Goal: Information Seeking & Learning: Find contact information

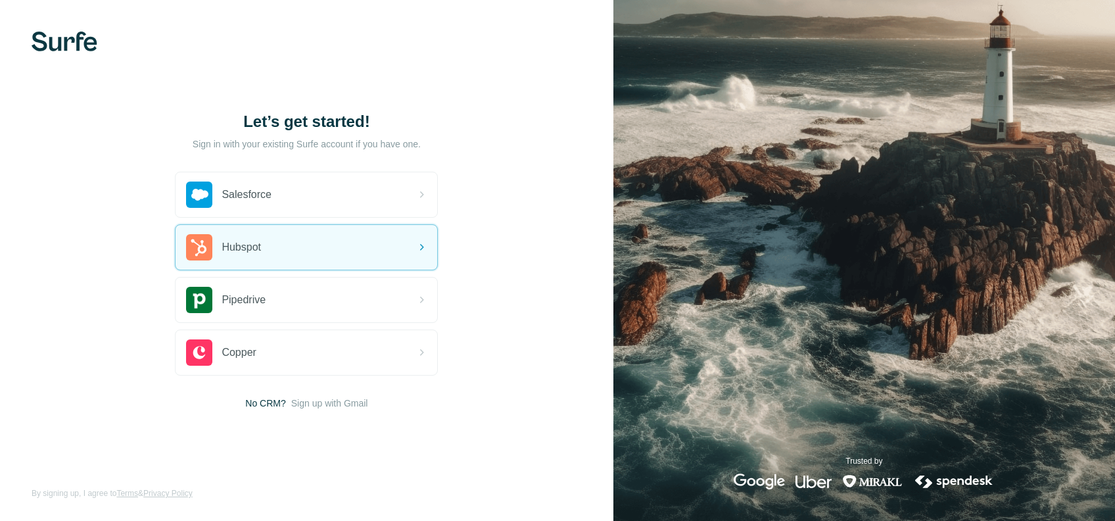
click at [308, 249] on div "Hubspot" at bounding box center [307, 247] width 262 height 45
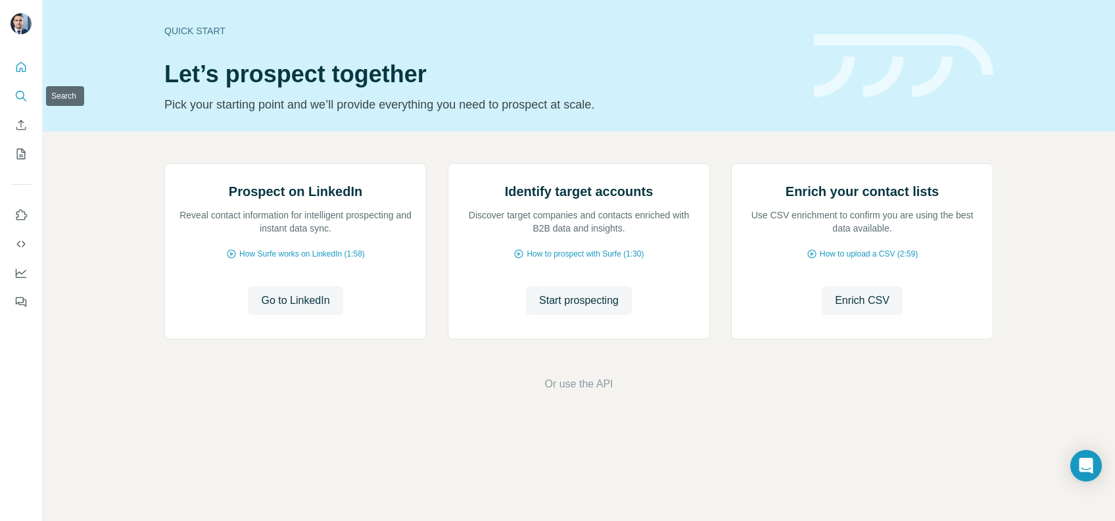
click at [20, 89] on icon "Search" at bounding box center [20, 95] width 13 height 13
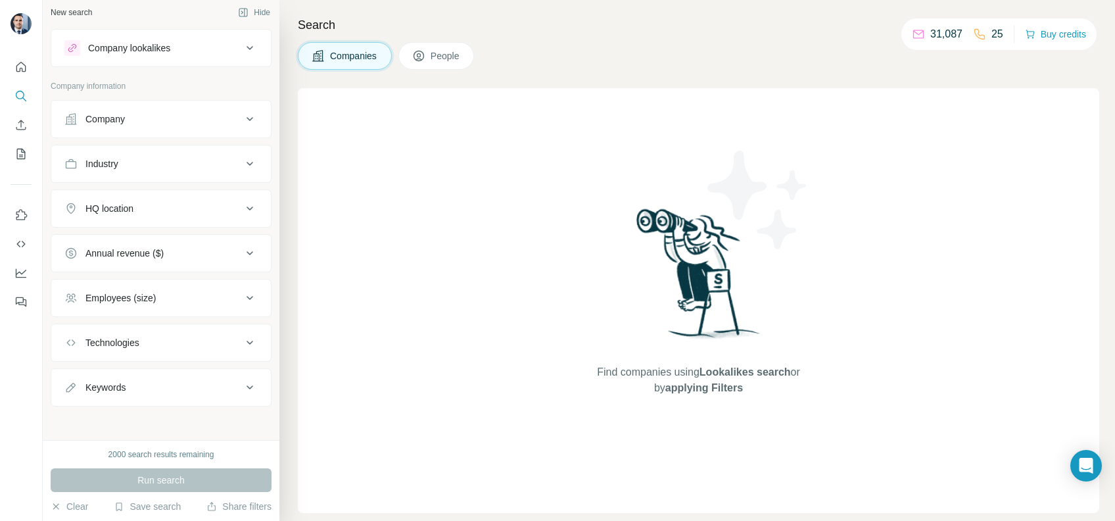
scroll to position [7, 0]
click at [157, 514] on div "Save search" at bounding box center [147, 508] width 67 height 16
click at [163, 483] on div "View my saved searches" at bounding box center [183, 483] width 139 height 26
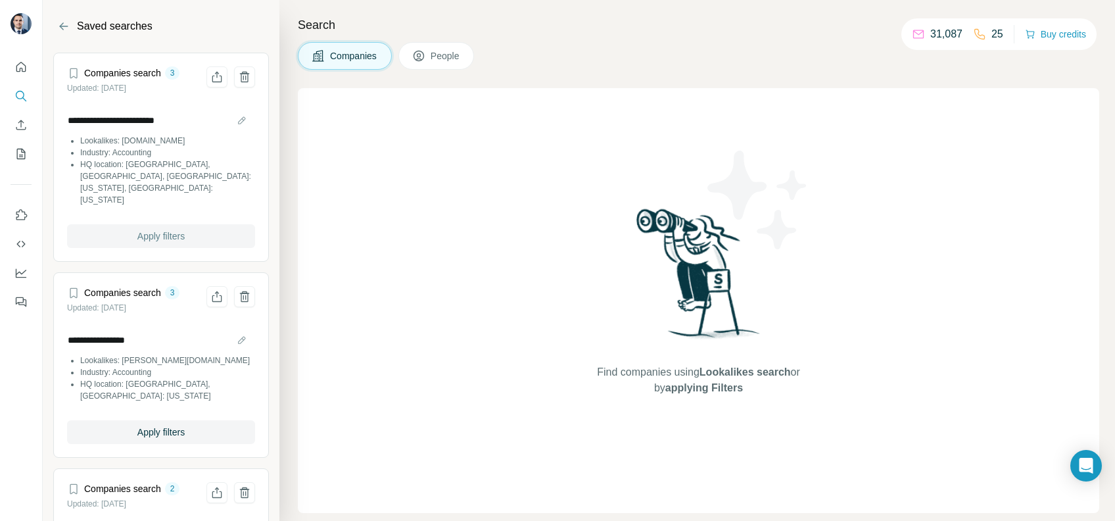
click at [137, 229] on span "Apply filters" at bounding box center [160, 235] width 47 height 13
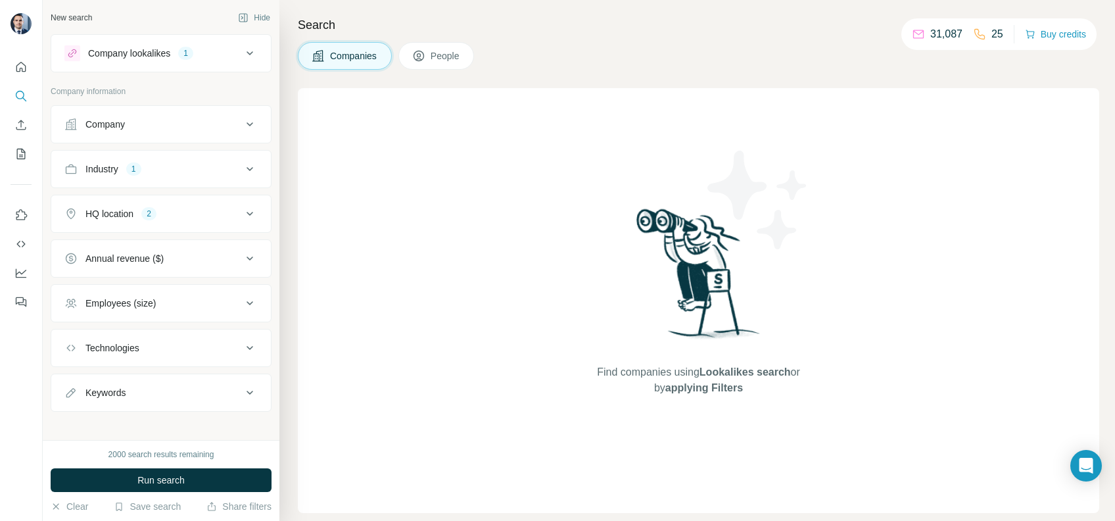
click at [223, 220] on button "HQ location 2" at bounding box center [161, 214] width 220 height 32
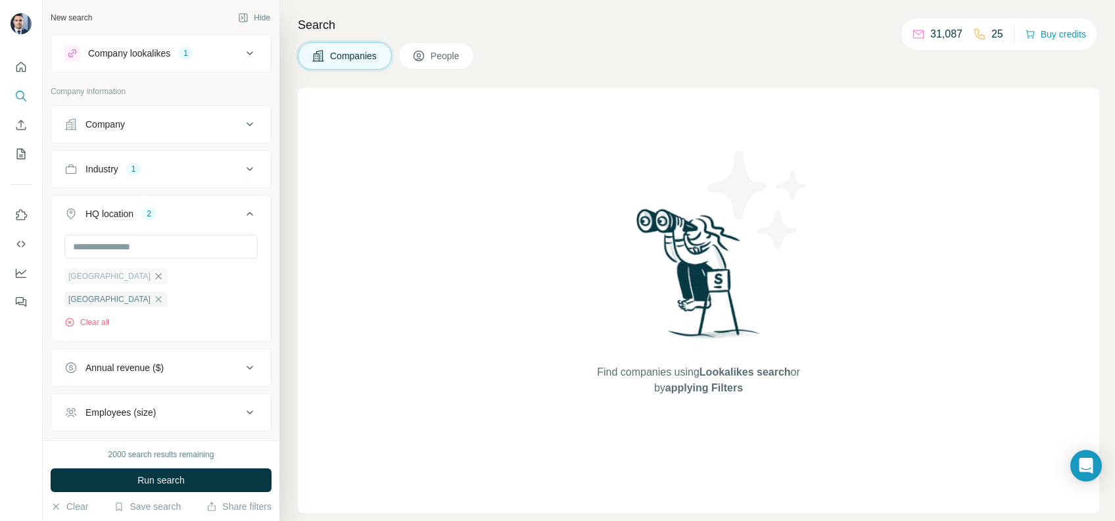
click at [153, 274] on icon "button" at bounding box center [158, 276] width 11 height 11
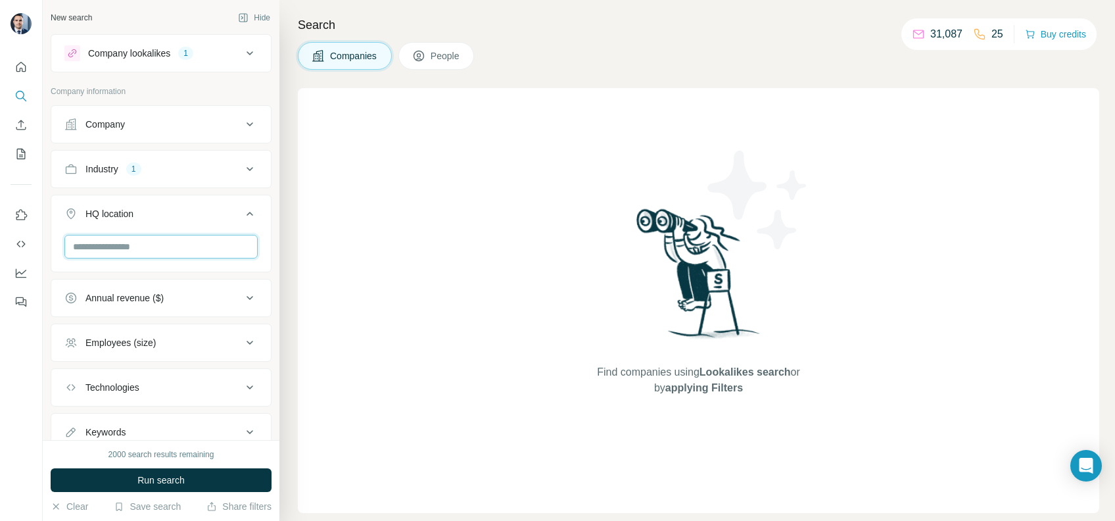
click at [137, 249] on input "text" at bounding box center [160, 247] width 193 height 24
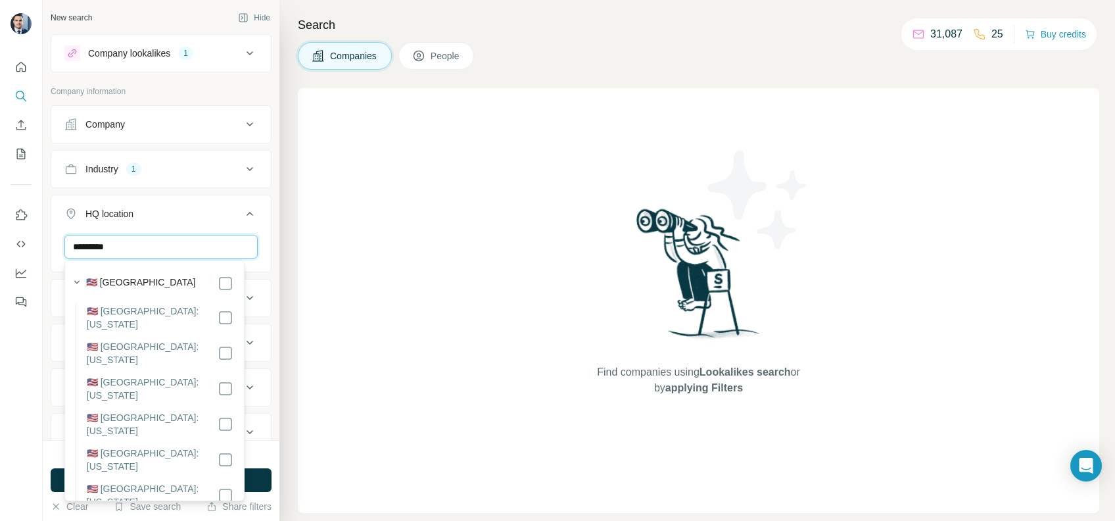
type input "*********"
click at [254, 231] on button "HQ location 1" at bounding box center [161, 216] width 220 height 37
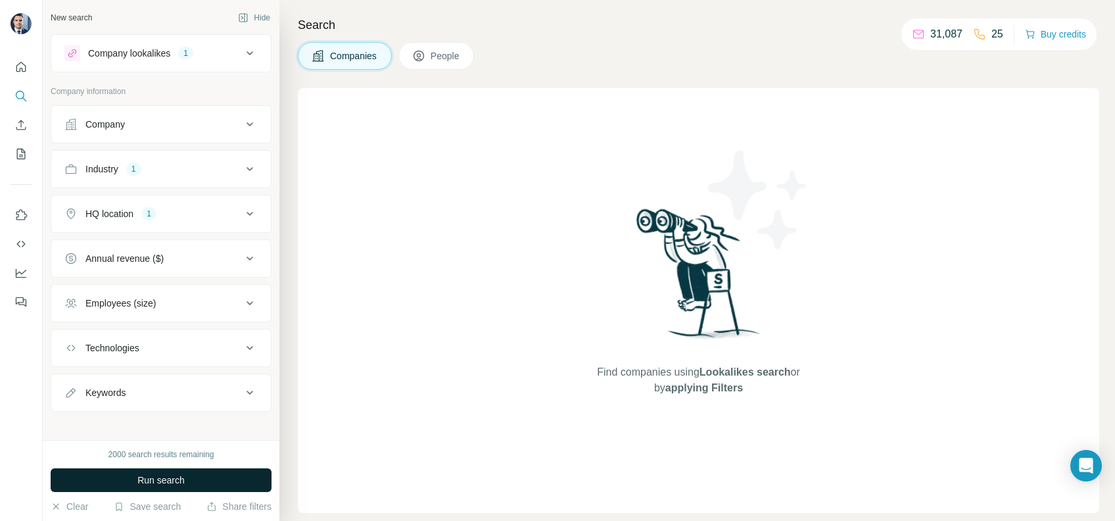
click at [168, 476] on span "Run search" at bounding box center [160, 479] width 47 height 13
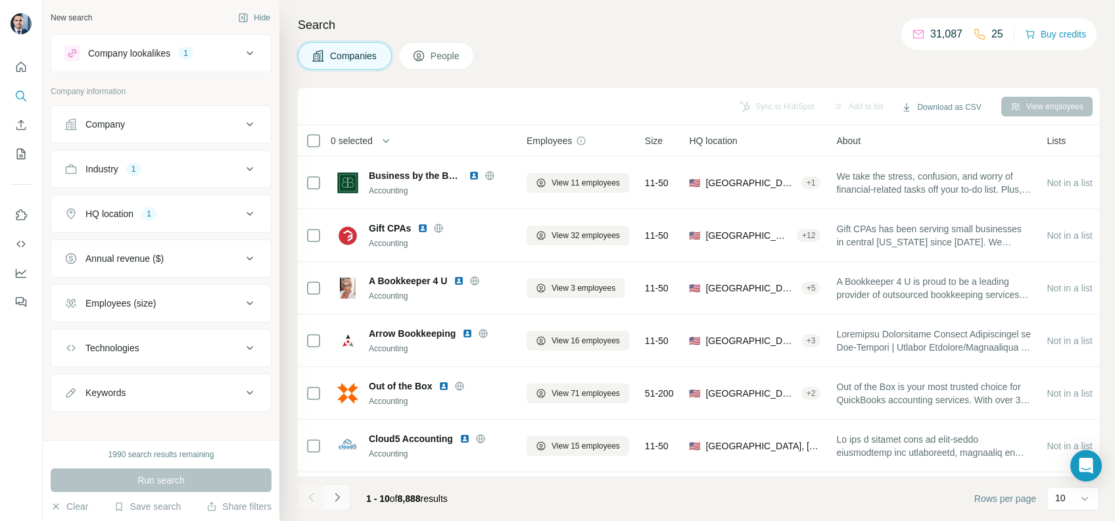
click at [339, 498] on icon "Navigate to next page" at bounding box center [337, 496] width 13 height 13
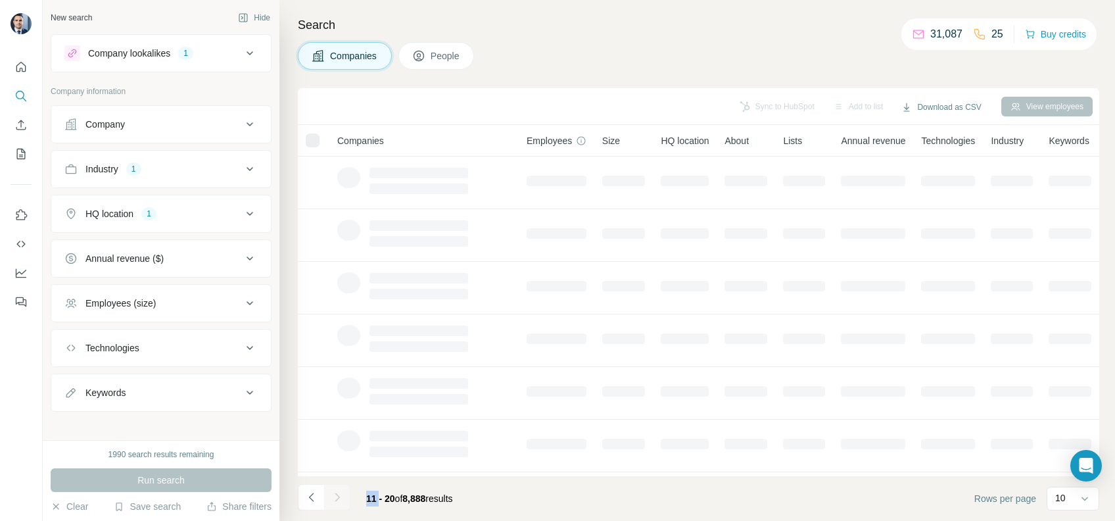
click at [337, 498] on div at bounding box center [337, 497] width 26 height 26
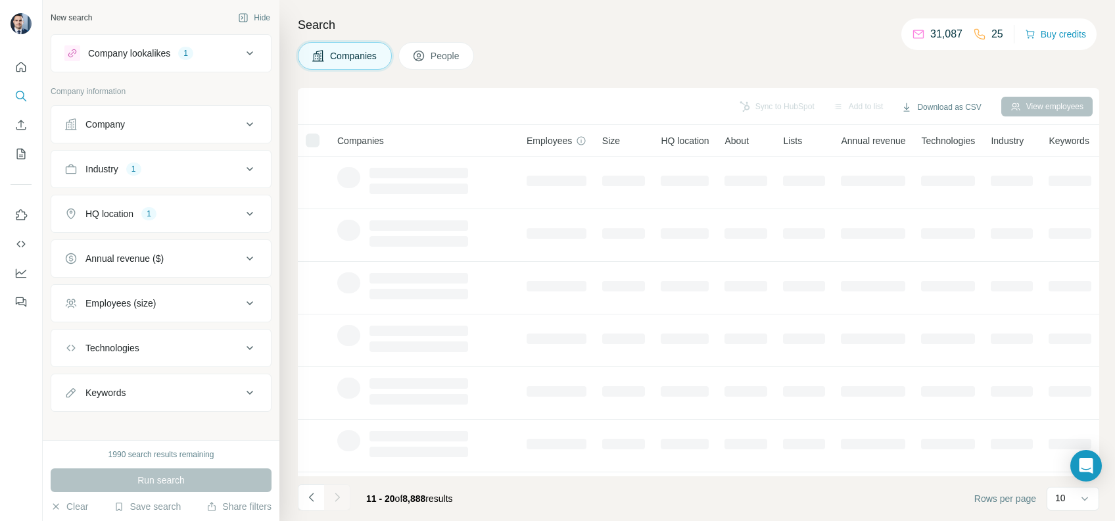
click at [342, 498] on div at bounding box center [337, 497] width 26 height 26
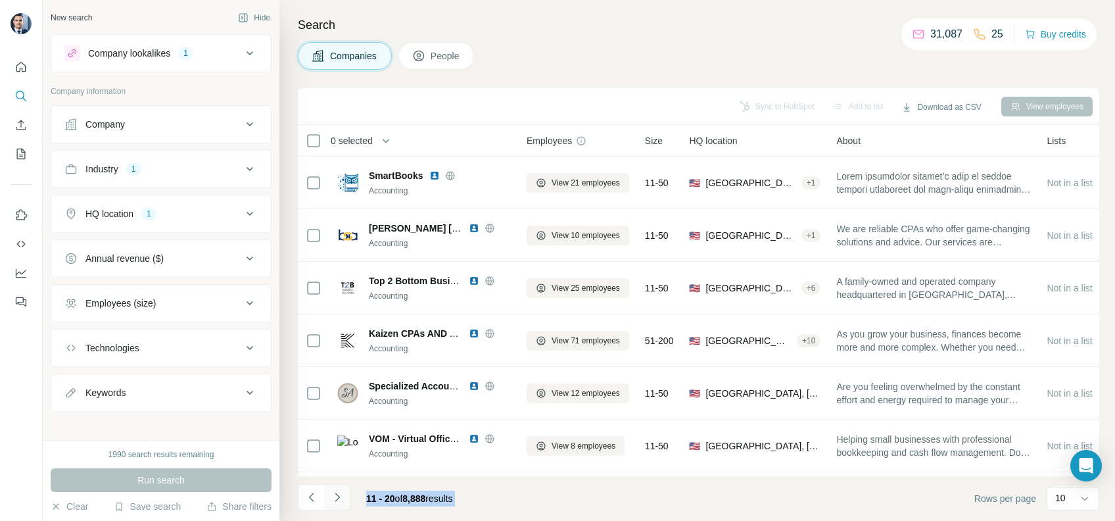
click at [344, 497] on button "Navigate to next page" at bounding box center [337, 497] width 26 height 26
click at [344, 497] on div at bounding box center [337, 497] width 26 height 26
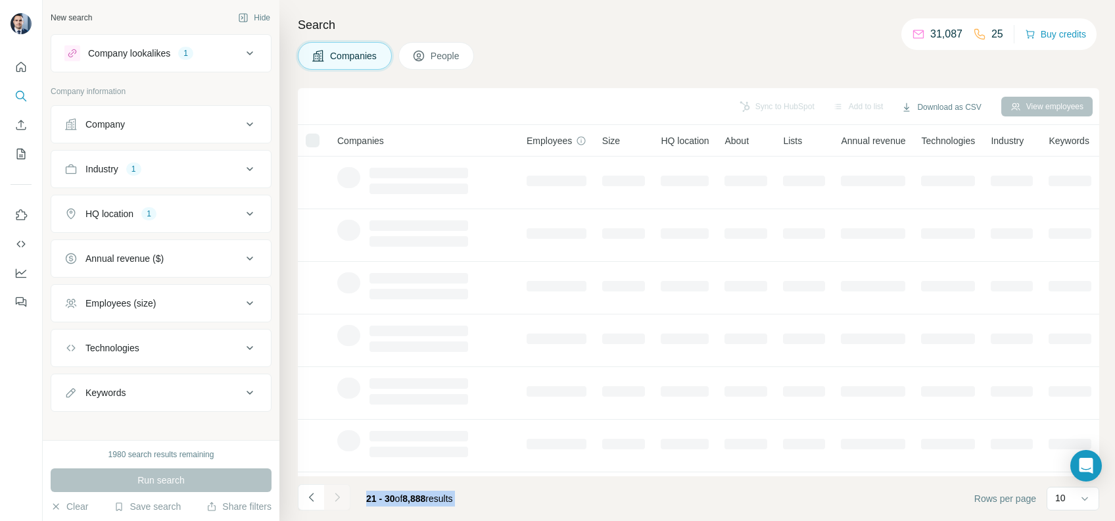
click at [344, 497] on div at bounding box center [337, 497] width 26 height 26
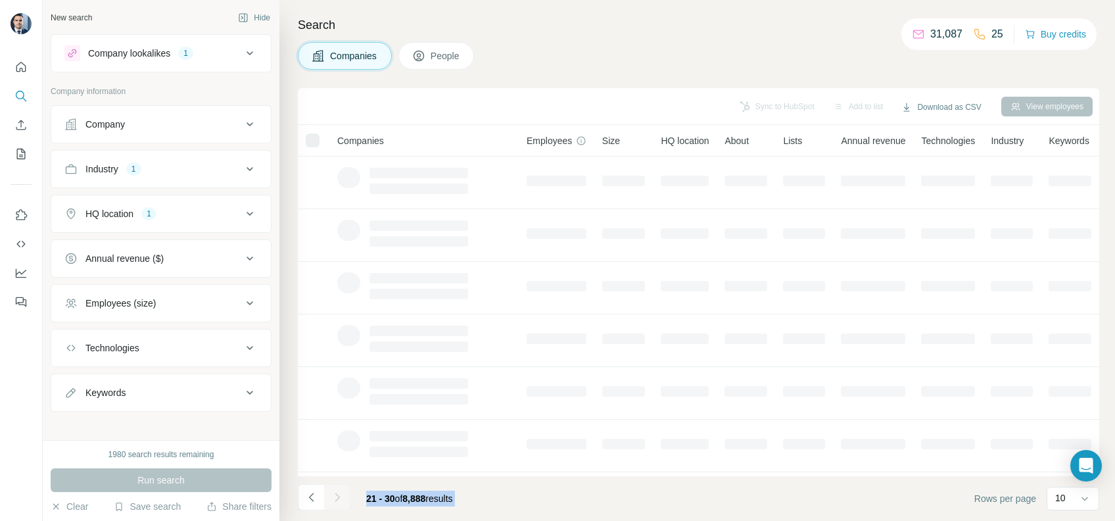
click at [344, 497] on div at bounding box center [337, 497] width 26 height 26
click at [344, 497] on button "Navigate to next page" at bounding box center [337, 497] width 26 height 26
click at [349, 496] on div at bounding box center [337, 497] width 26 height 26
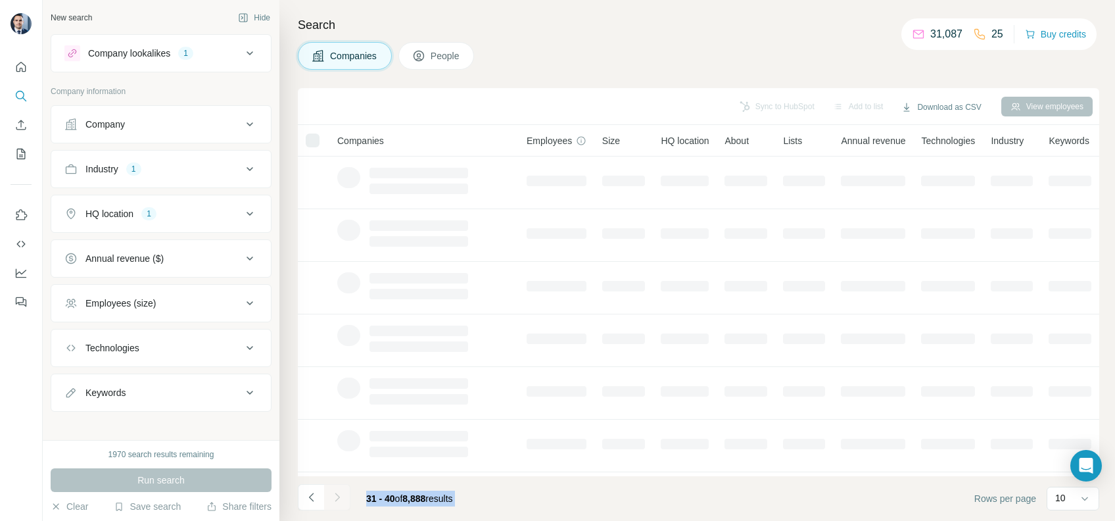
drag, startPoint x: 349, startPoint y: 496, endPoint x: 337, endPoint y: 498, distance: 12.6
click at [349, 496] on div at bounding box center [337, 497] width 26 height 26
click at [342, 496] on icon "Navigate to next page" at bounding box center [337, 496] width 13 height 13
click at [337, 498] on div at bounding box center [337, 497] width 26 height 26
click at [335, 498] on div at bounding box center [337, 497] width 26 height 26
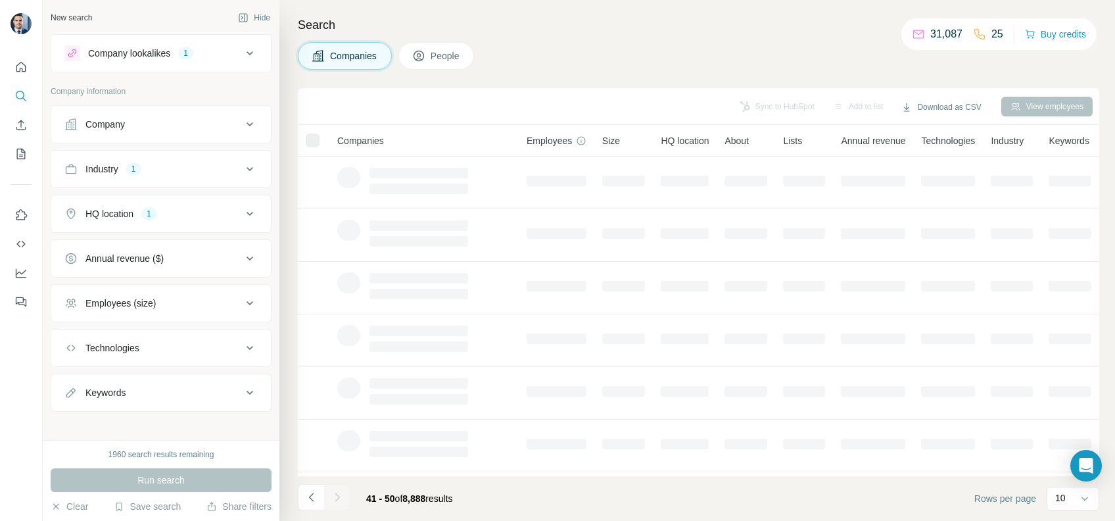
click at [335, 498] on div at bounding box center [337, 497] width 26 height 26
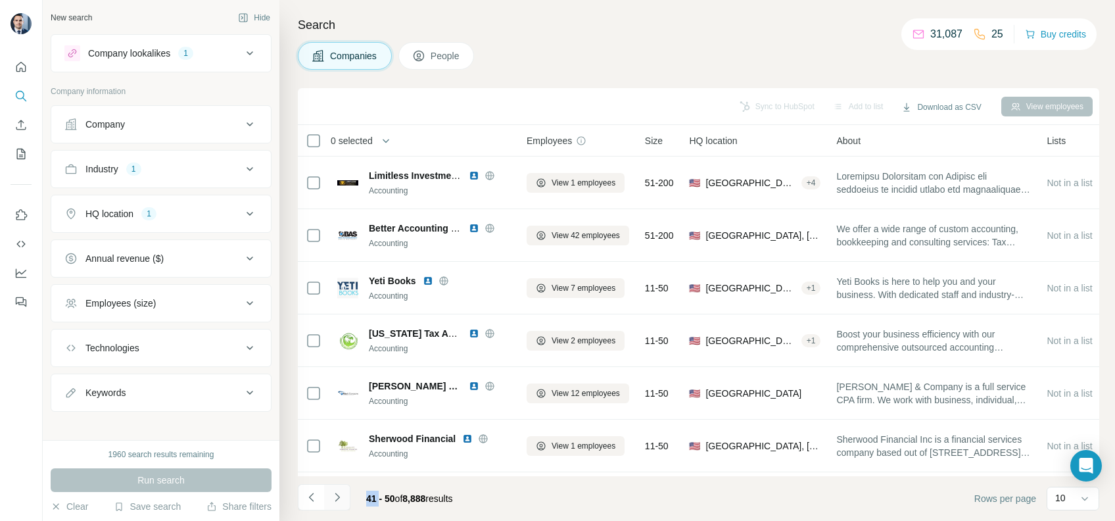
click at [335, 498] on icon "Navigate to next page" at bounding box center [337, 496] width 13 height 13
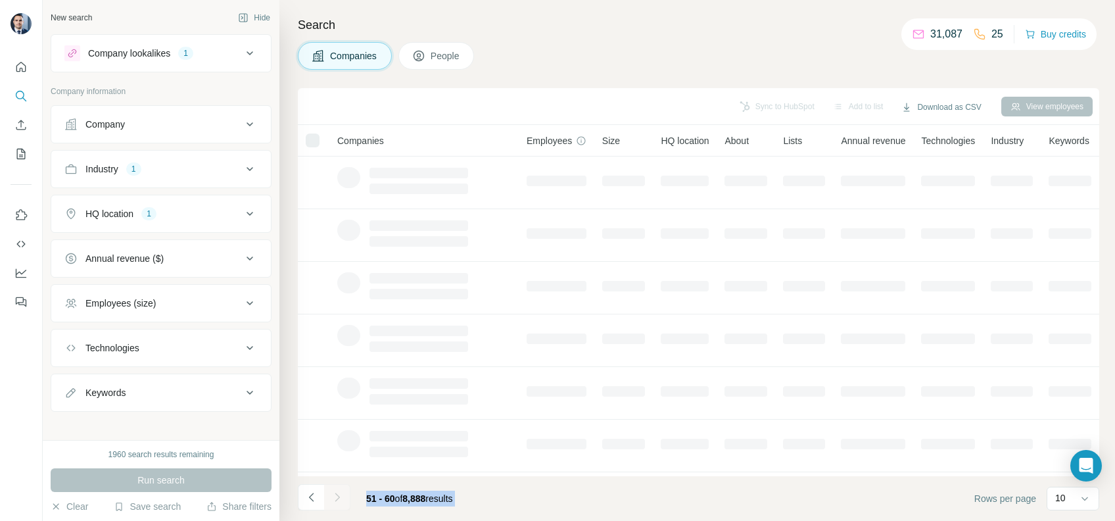
click at [335, 498] on div at bounding box center [337, 497] width 26 height 26
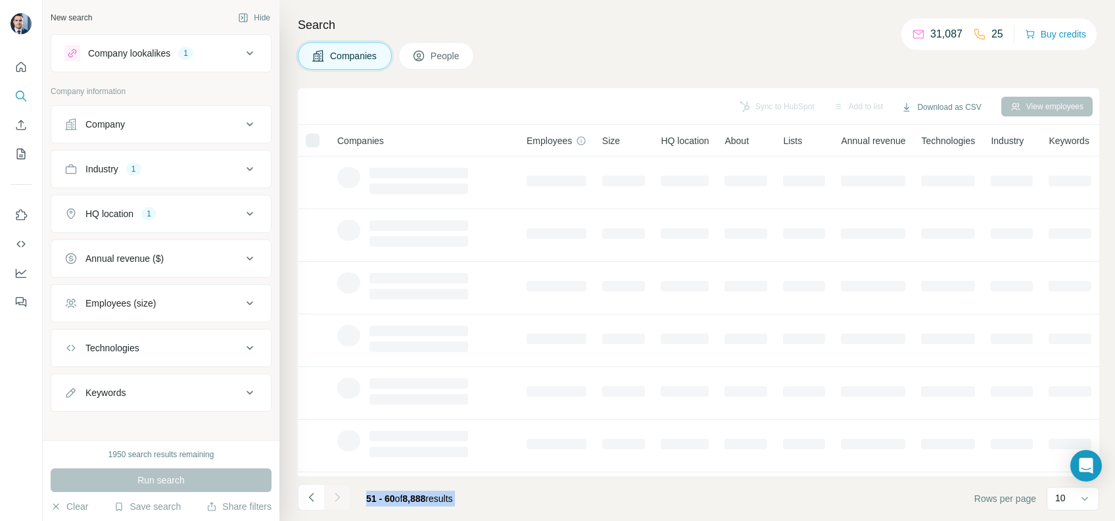
click at [335, 498] on div at bounding box center [337, 497] width 26 height 26
click at [335, 498] on icon "Navigate to next page" at bounding box center [337, 496] width 13 height 13
click at [335, 498] on div at bounding box center [337, 497] width 26 height 26
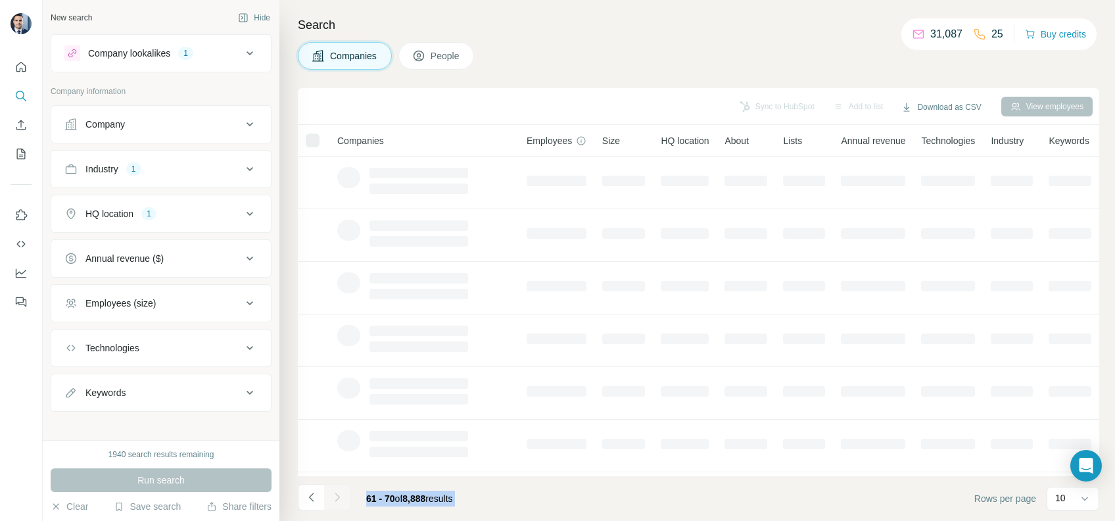
click at [335, 498] on div at bounding box center [337, 497] width 26 height 26
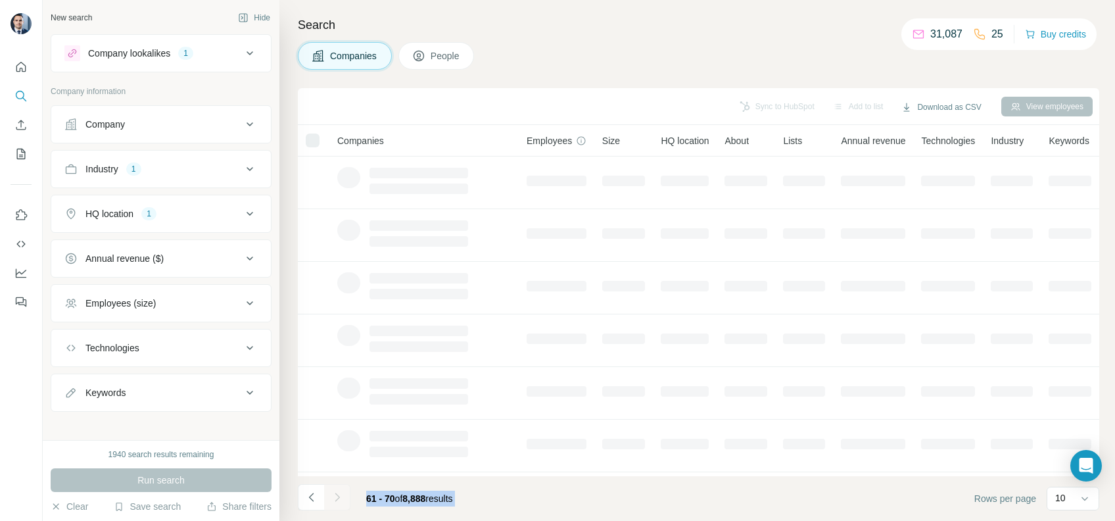
click at [335, 498] on div at bounding box center [337, 497] width 26 height 26
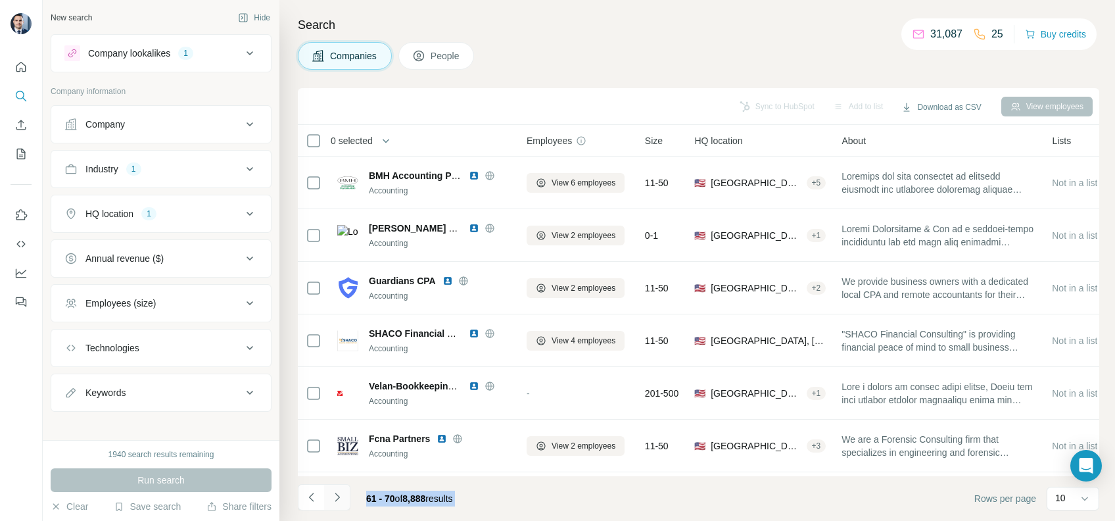
click at [335, 498] on icon "Navigate to next page" at bounding box center [337, 496] width 13 height 13
click at [335, 498] on div at bounding box center [337, 497] width 26 height 26
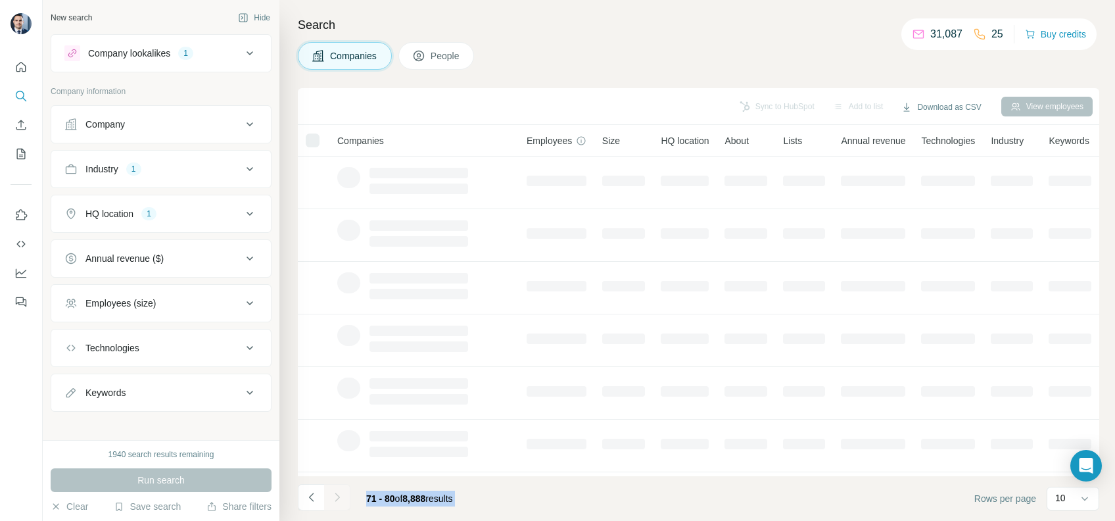
click at [335, 498] on div at bounding box center [337, 497] width 26 height 26
click at [335, 498] on icon "Navigate to next page" at bounding box center [337, 496] width 13 height 13
click at [335, 498] on div at bounding box center [337, 497] width 26 height 26
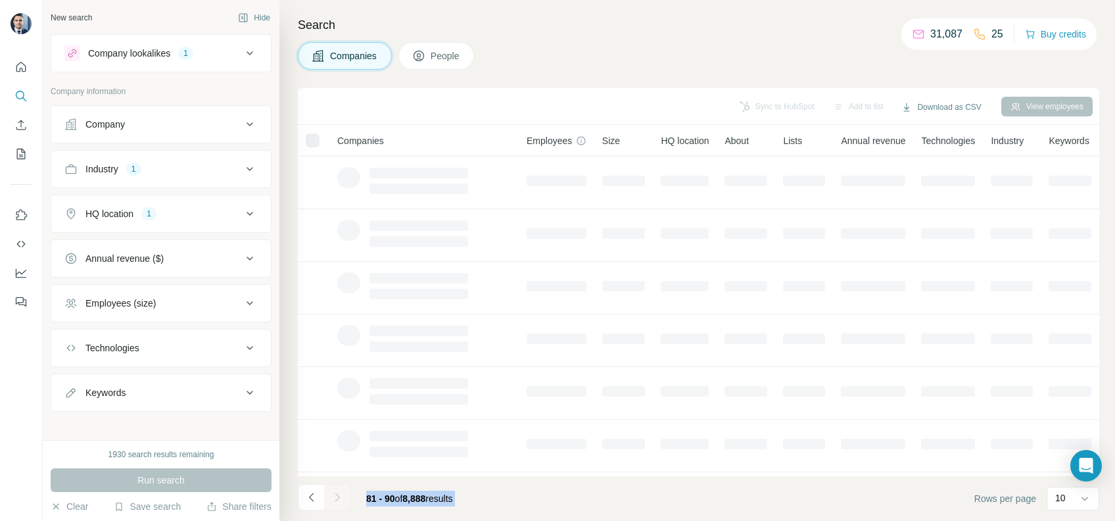
click at [335, 498] on div at bounding box center [337, 497] width 26 height 26
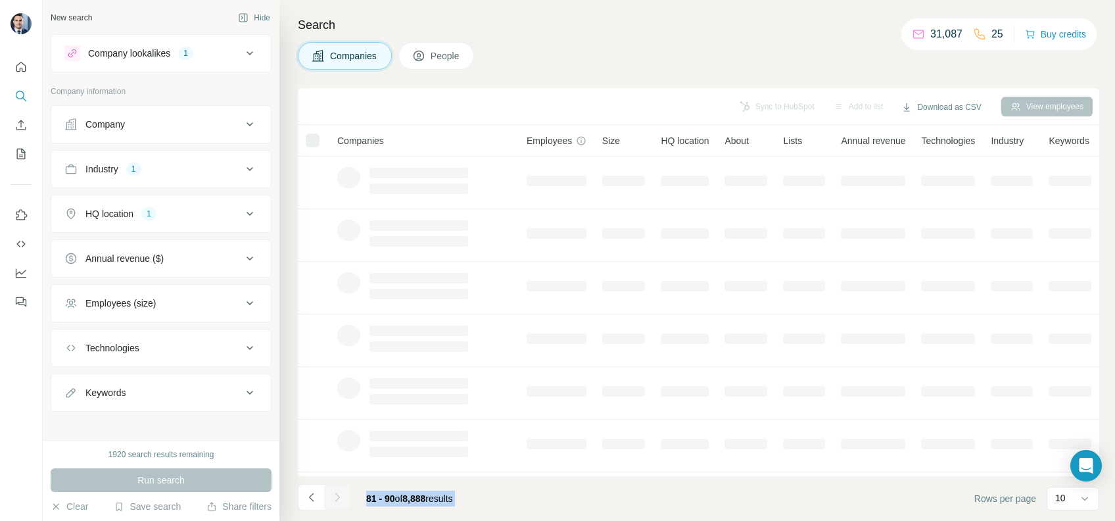
click at [335, 498] on icon "Navigate to next page" at bounding box center [337, 496] width 13 height 13
click at [335, 498] on div at bounding box center [337, 497] width 26 height 26
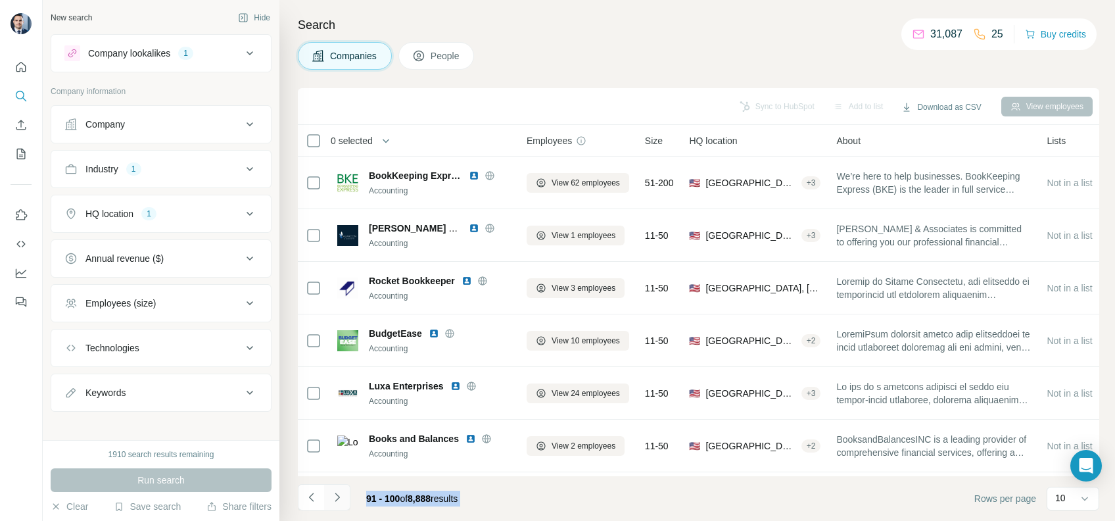
click at [335, 498] on icon "Navigate to next page" at bounding box center [337, 496] width 13 height 13
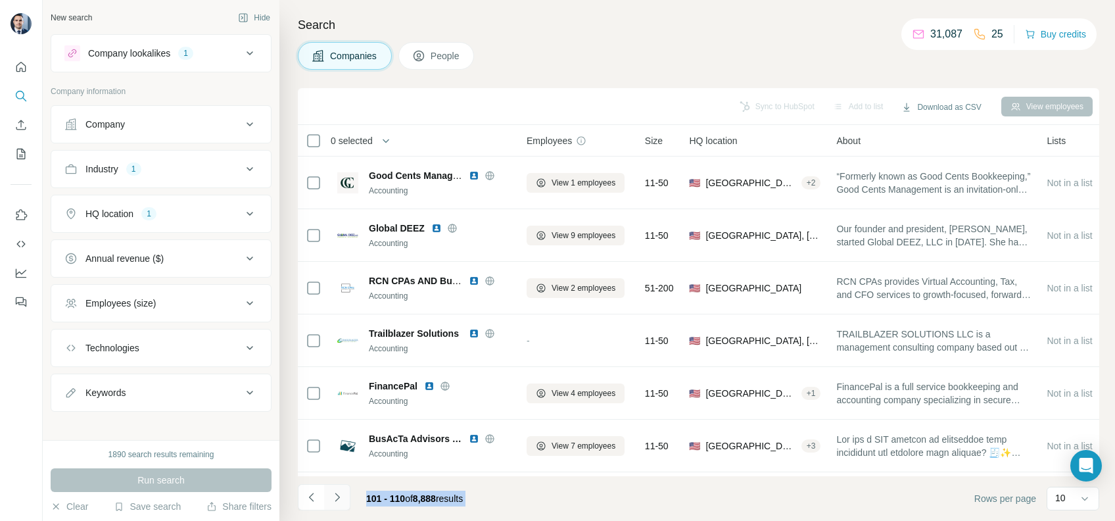
click at [335, 498] on icon "Navigate to next page" at bounding box center [337, 496] width 13 height 13
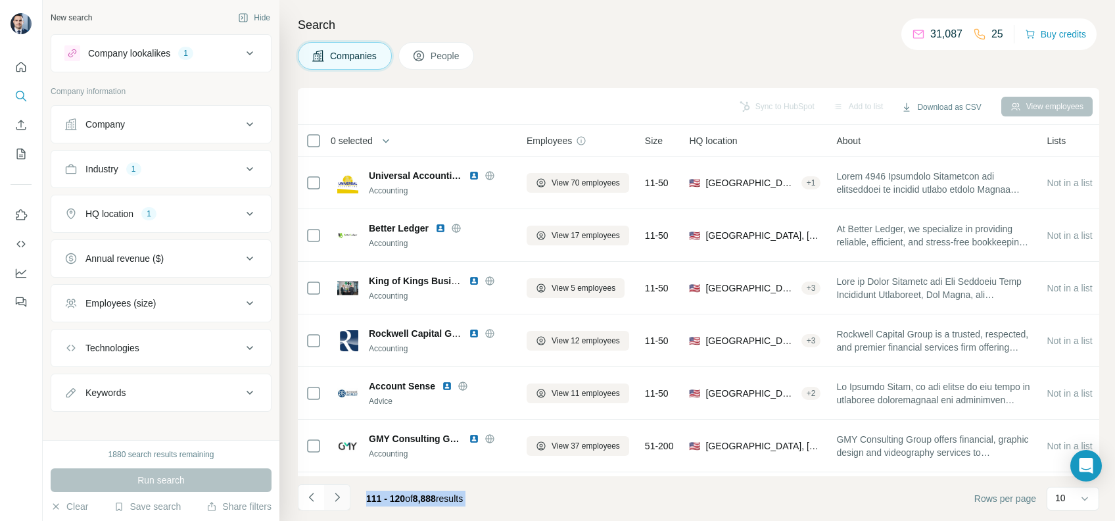
click at [335, 498] on icon "Navigate to next page" at bounding box center [337, 496] width 13 height 13
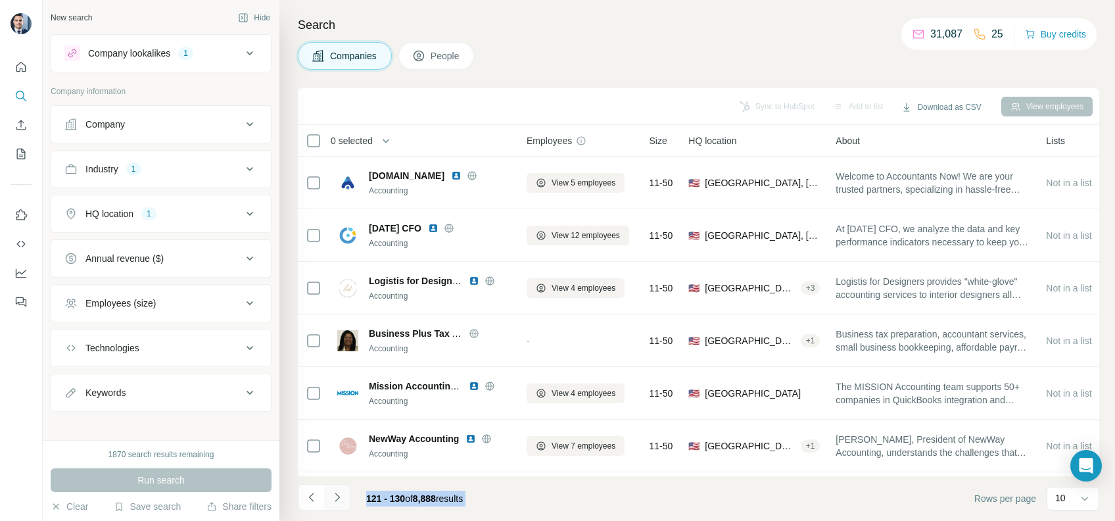
click at [335, 498] on icon "Navigate to next page" at bounding box center [337, 496] width 13 height 13
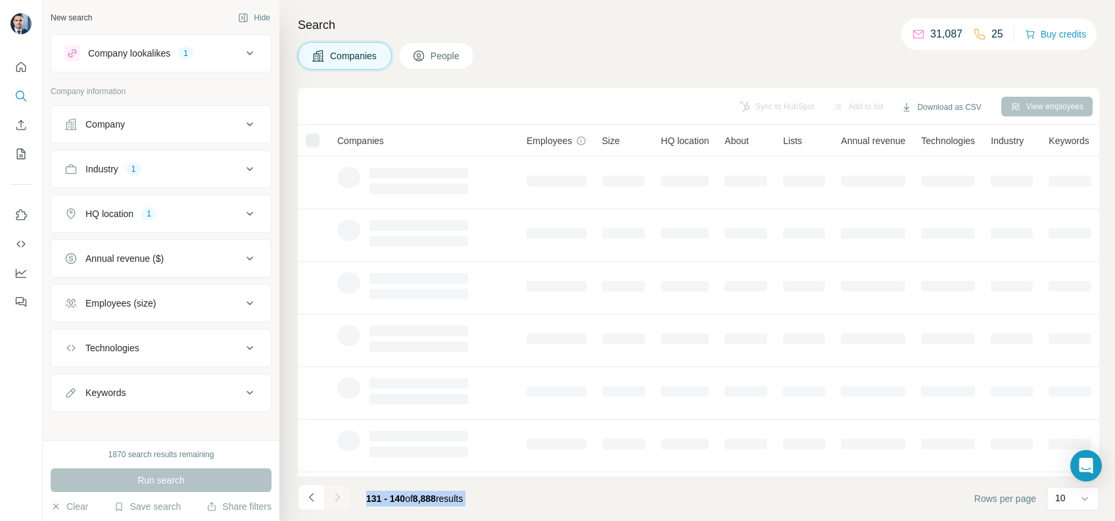
click at [335, 498] on icon "Navigate to next page" at bounding box center [337, 496] width 13 height 13
click at [335, 498] on div at bounding box center [337, 497] width 26 height 26
click at [335, 498] on icon "Navigate to next page" at bounding box center [337, 496] width 13 height 13
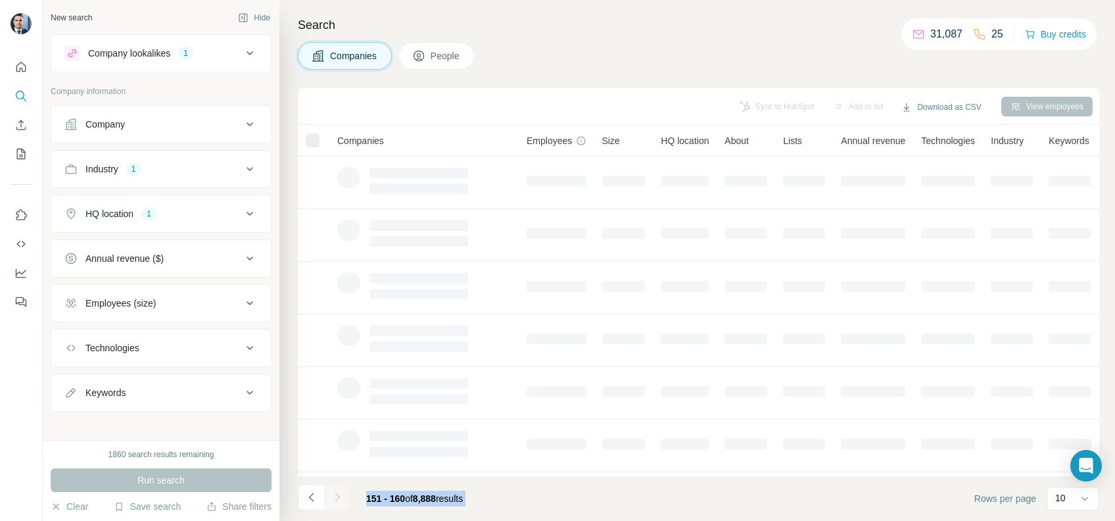
click at [335, 498] on div at bounding box center [337, 497] width 26 height 26
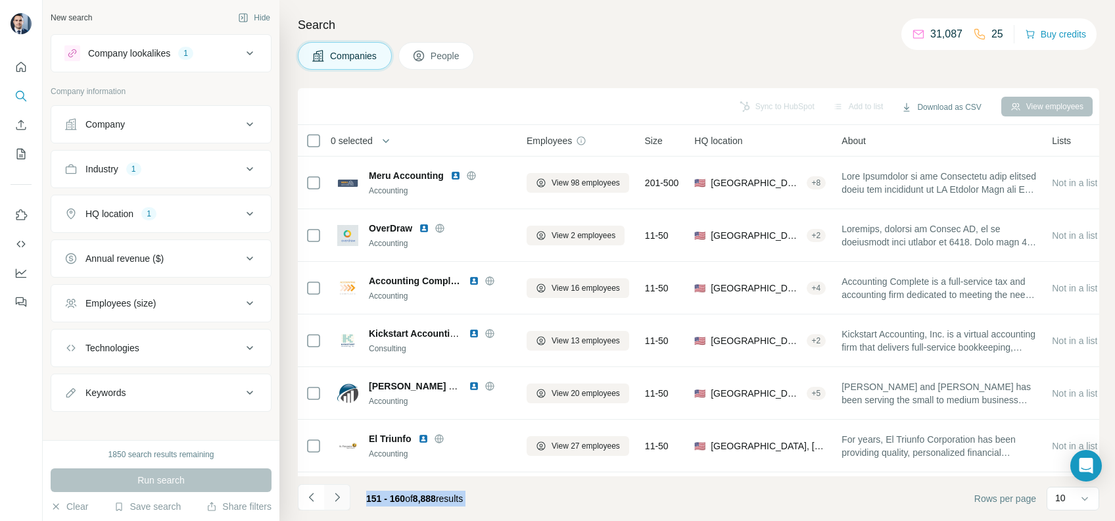
click at [335, 498] on icon "Navigate to next page" at bounding box center [337, 496] width 13 height 13
click at [335, 498] on div at bounding box center [337, 497] width 26 height 26
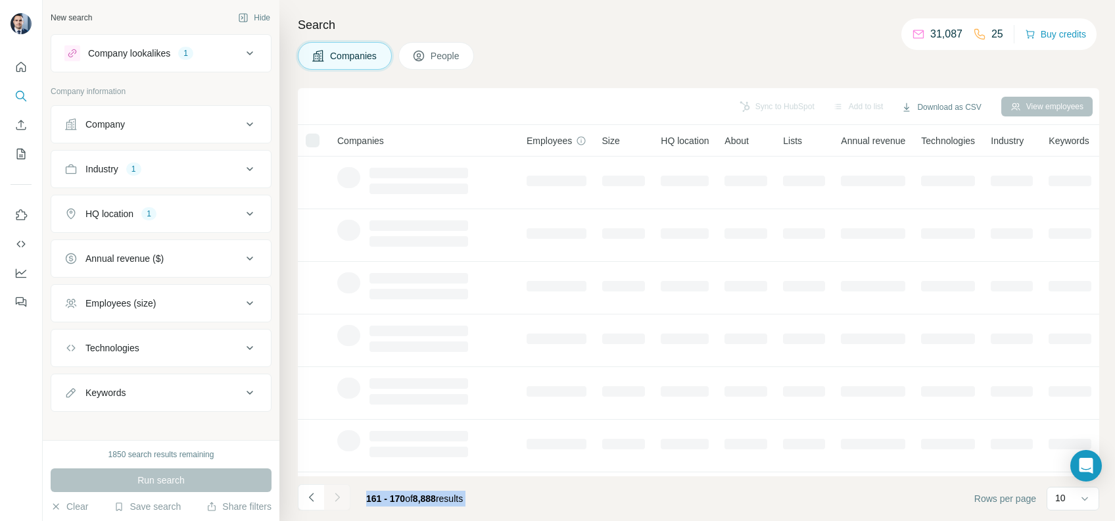
click at [335, 498] on div at bounding box center [337, 497] width 26 height 26
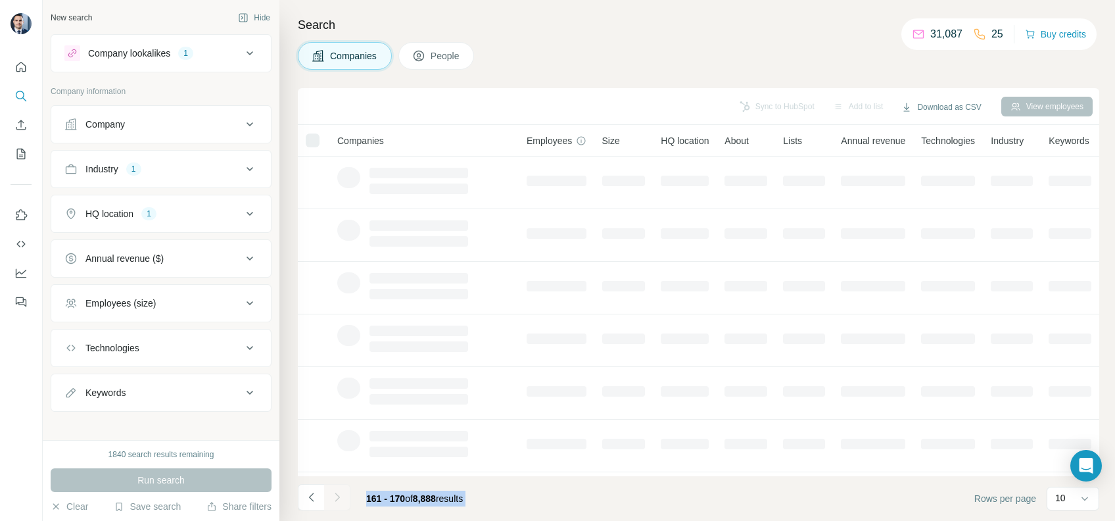
click at [335, 498] on div at bounding box center [337, 497] width 26 height 26
click at [335, 498] on icon "Navigate to next page" at bounding box center [337, 496] width 13 height 13
click at [335, 498] on div at bounding box center [337, 497] width 26 height 26
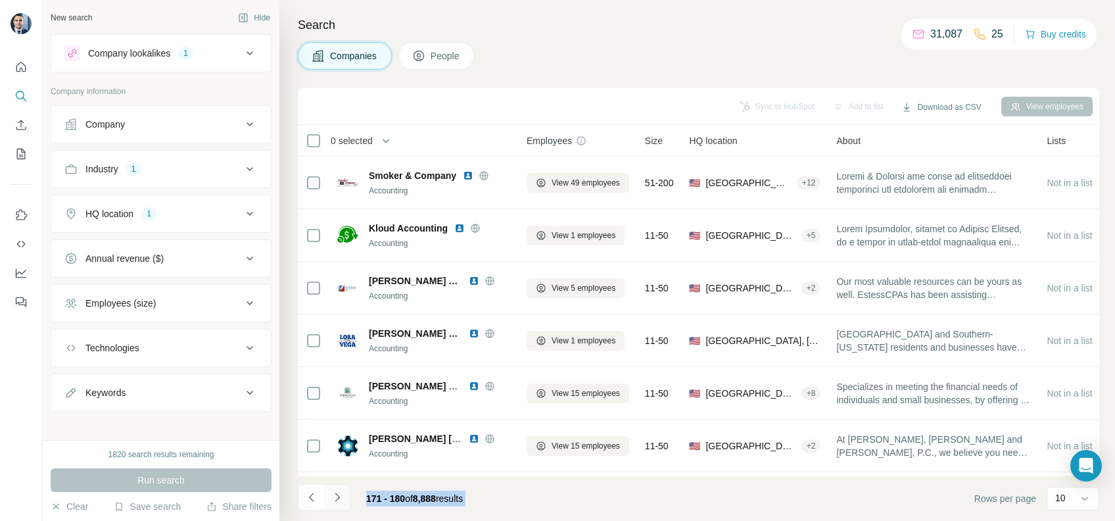
click at [335, 498] on icon "Navigate to next page" at bounding box center [337, 496] width 13 height 13
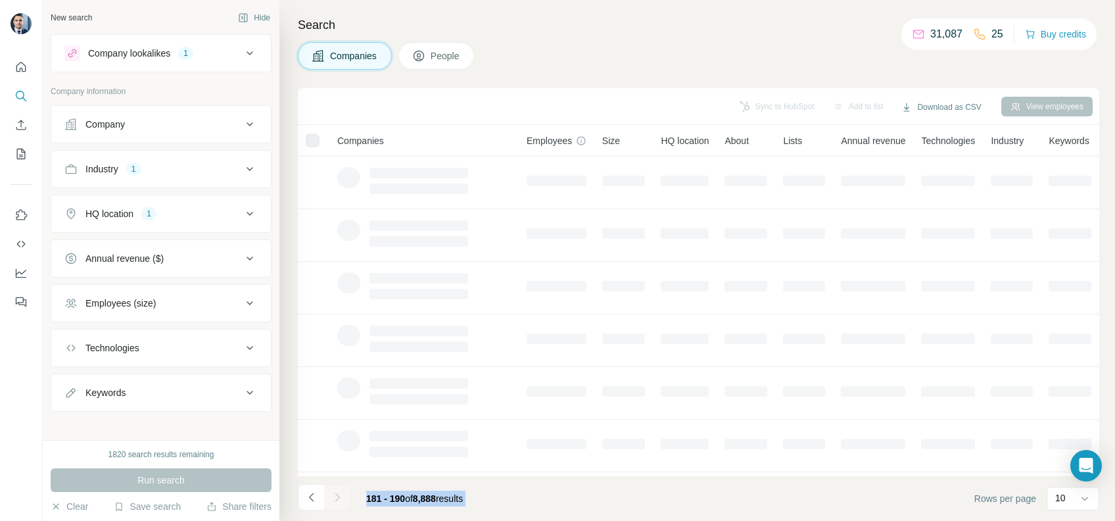
click at [335, 498] on div at bounding box center [337, 497] width 26 height 26
click at [335, 498] on icon "Navigate to next page" at bounding box center [337, 496] width 13 height 13
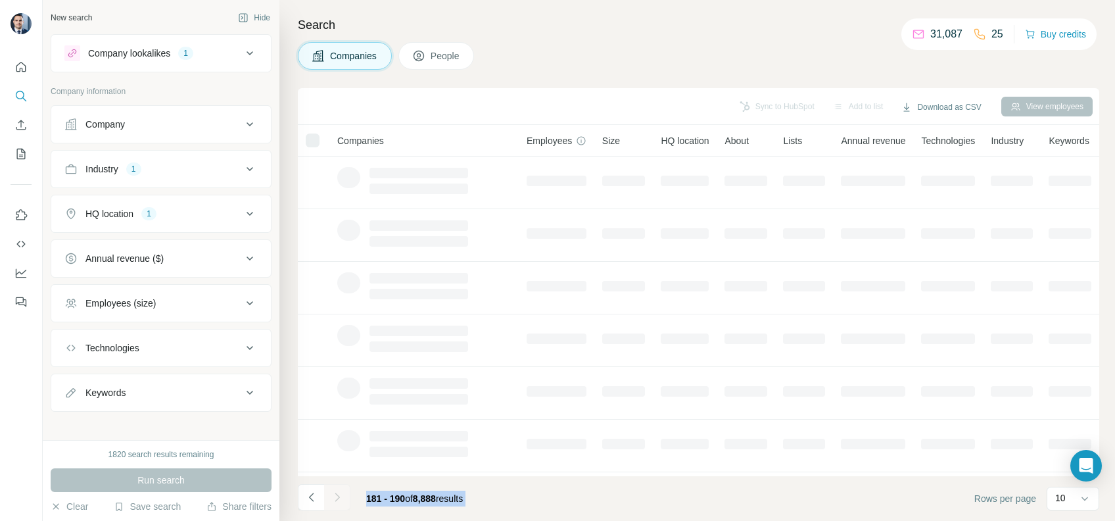
click at [335, 498] on div at bounding box center [337, 497] width 26 height 26
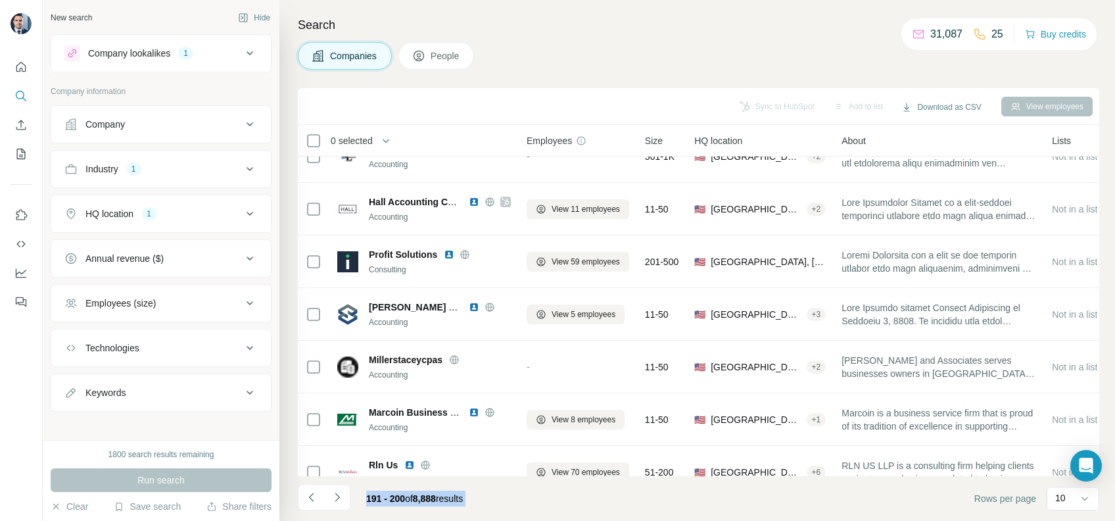
scroll to position [39, 0]
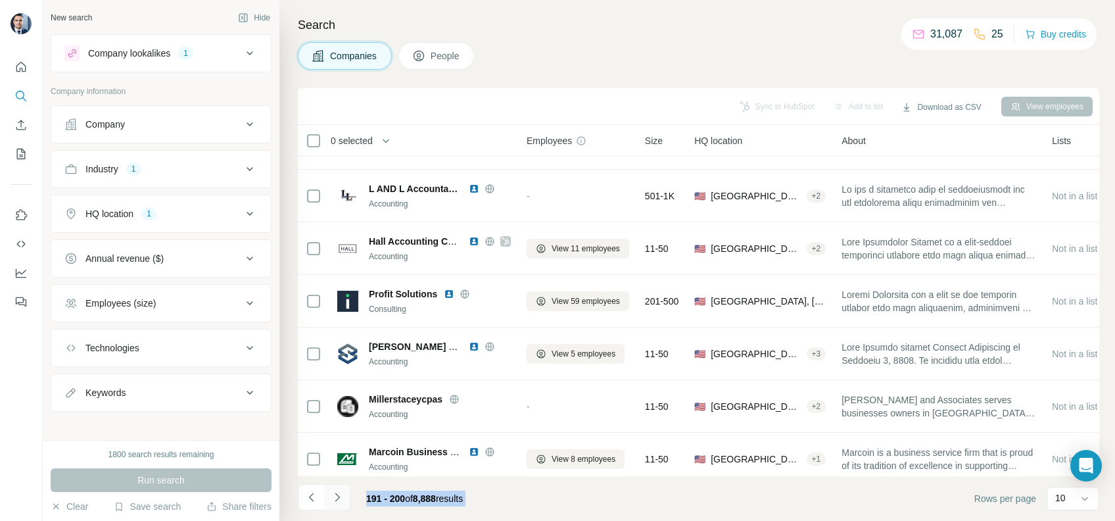
click at [331, 494] on icon "Navigate to next page" at bounding box center [337, 496] width 13 height 13
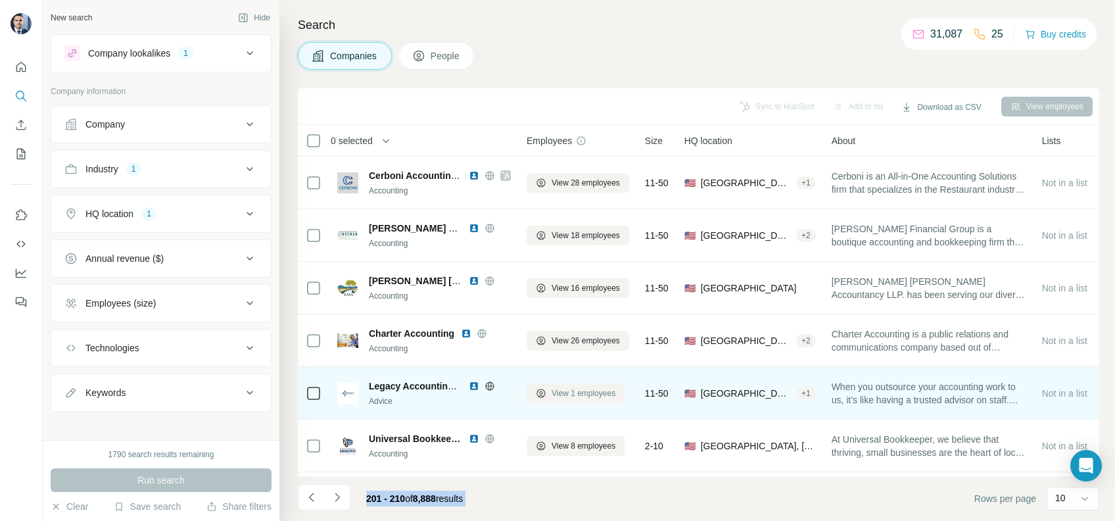
scroll to position [215, 0]
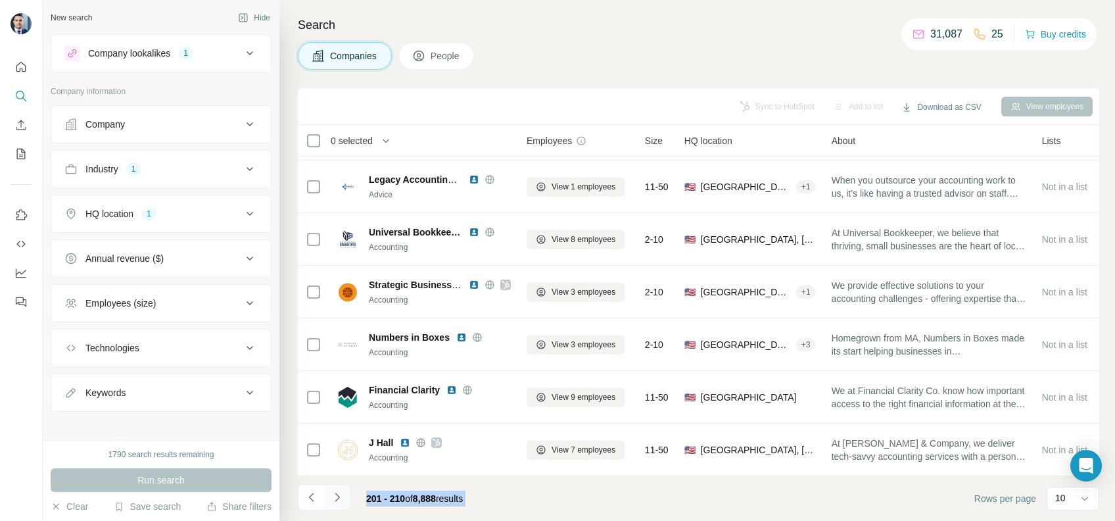
click at [341, 491] on icon "Navigate to next page" at bounding box center [337, 496] width 13 height 13
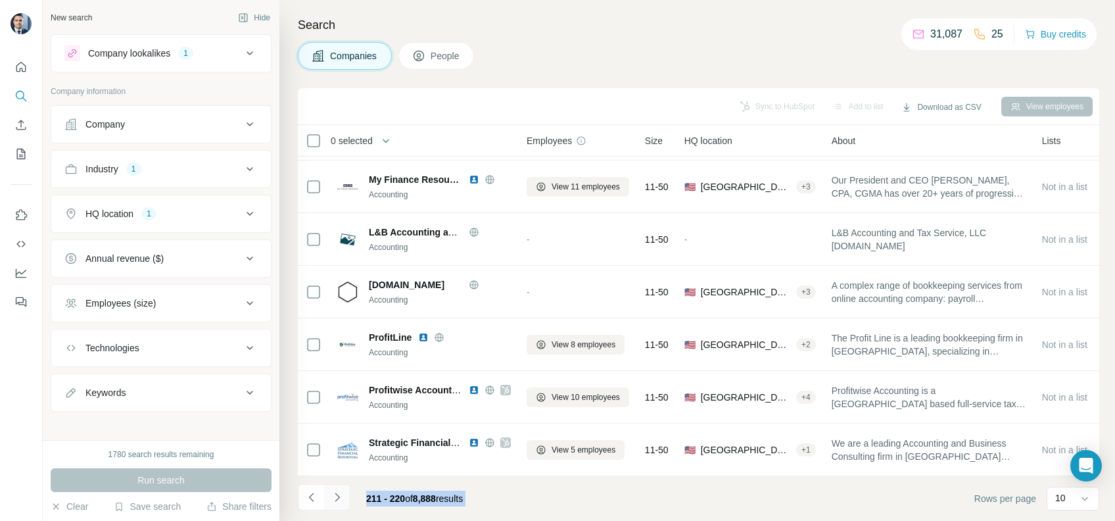
click at [334, 502] on icon "Navigate to next page" at bounding box center [337, 496] width 13 height 13
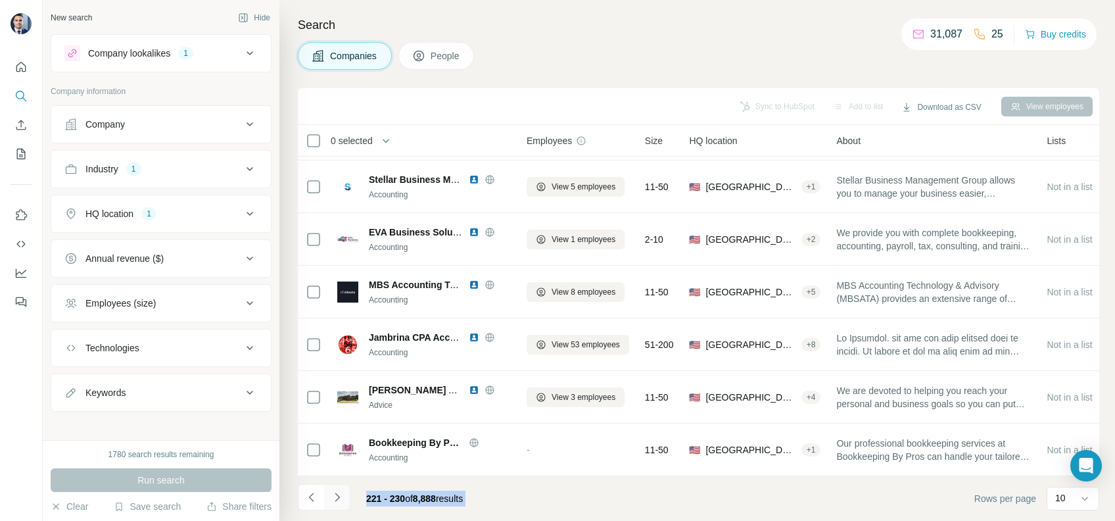
click at [334, 502] on icon "Navigate to next page" at bounding box center [337, 496] width 13 height 13
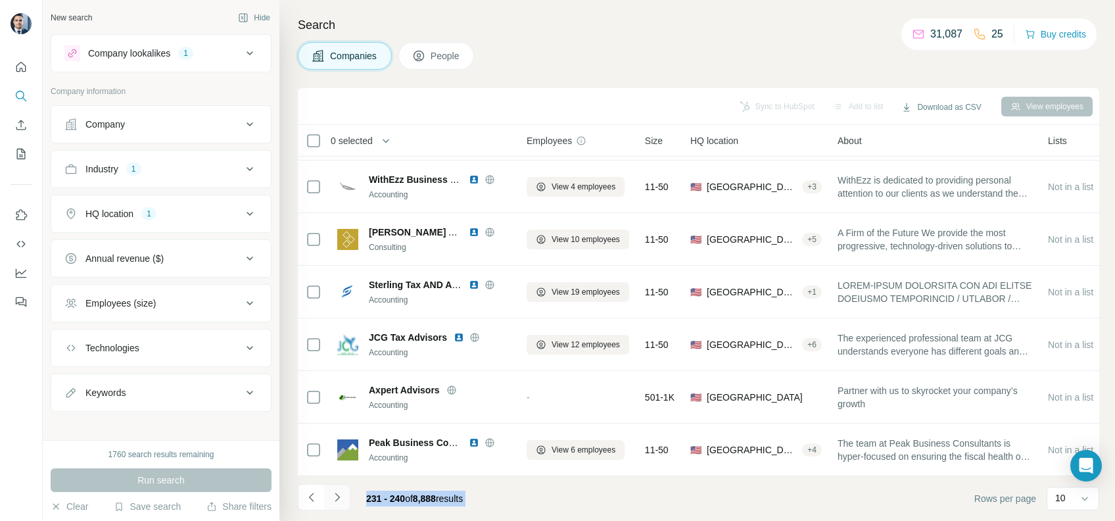
click at [334, 502] on icon "Navigate to next page" at bounding box center [337, 496] width 13 height 13
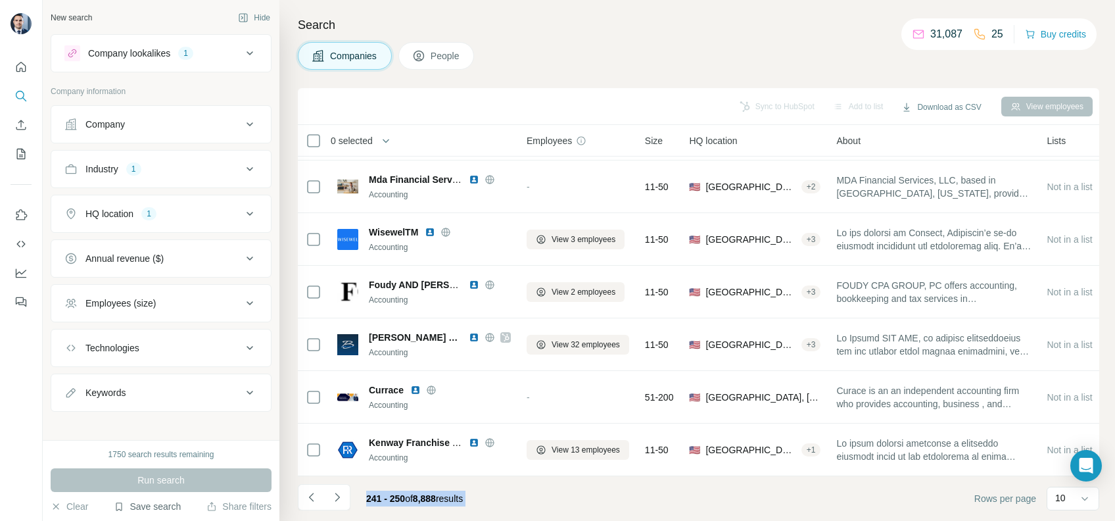
click at [164, 503] on button "Save search" at bounding box center [147, 506] width 67 height 13
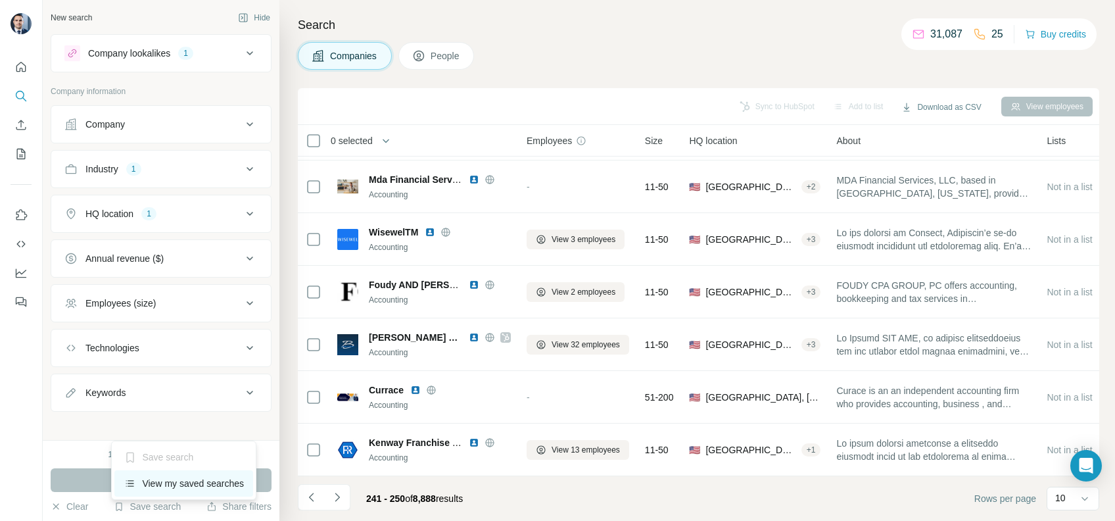
click at [175, 488] on div "View my saved searches" at bounding box center [183, 483] width 139 height 26
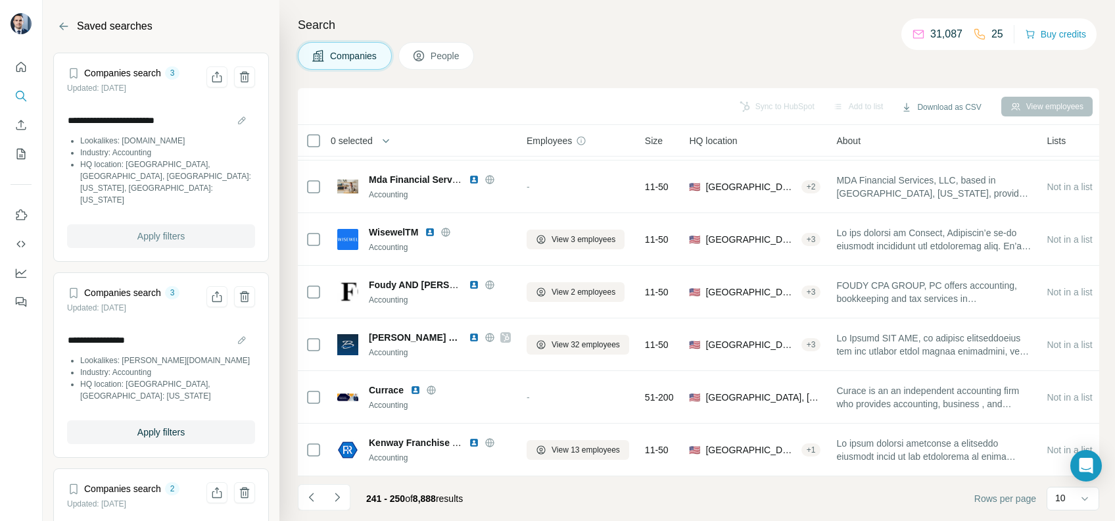
click at [168, 224] on button "Apply filters" at bounding box center [161, 236] width 188 height 24
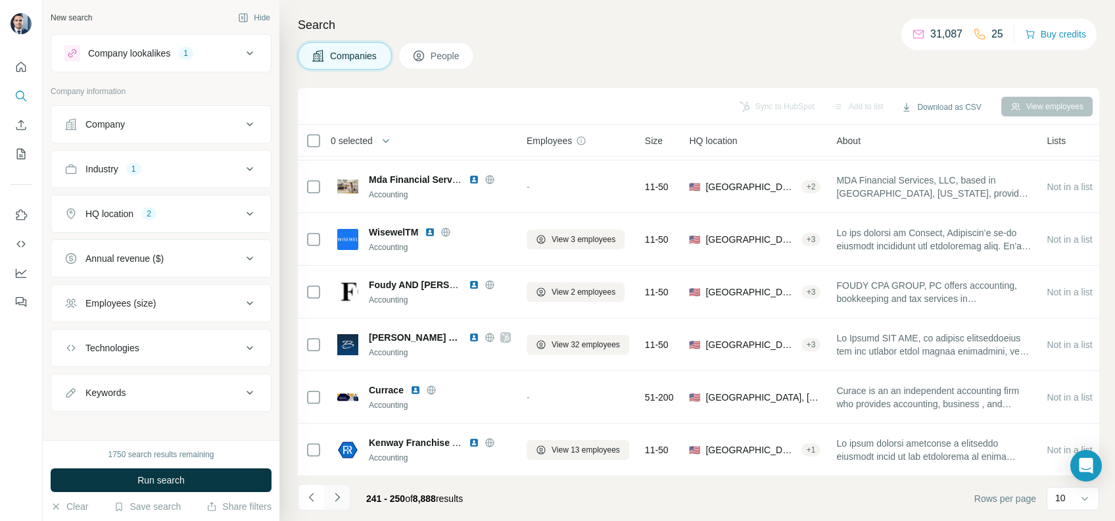
click at [344, 508] on button "Navigate to next page" at bounding box center [337, 497] width 26 height 26
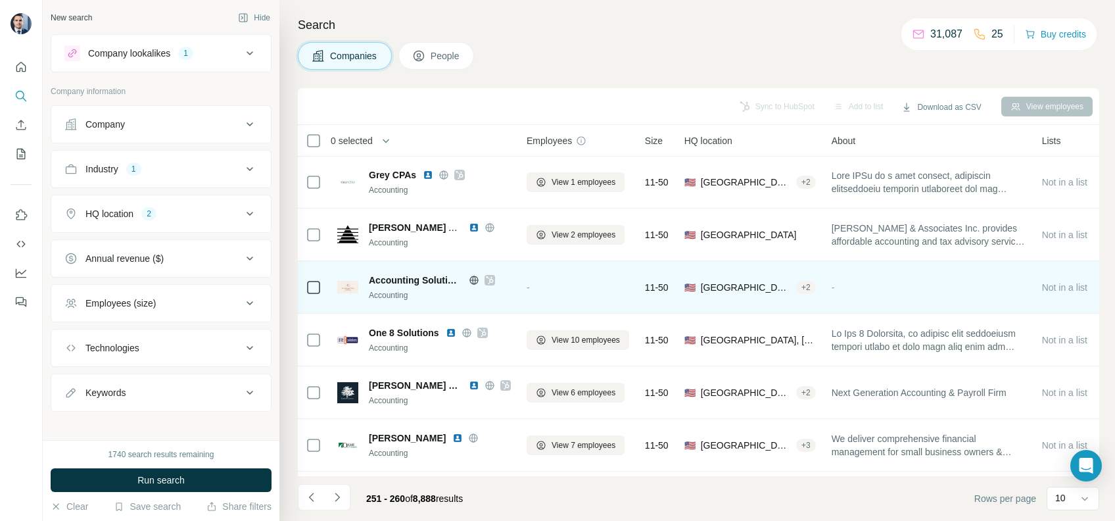
scroll to position [215, 0]
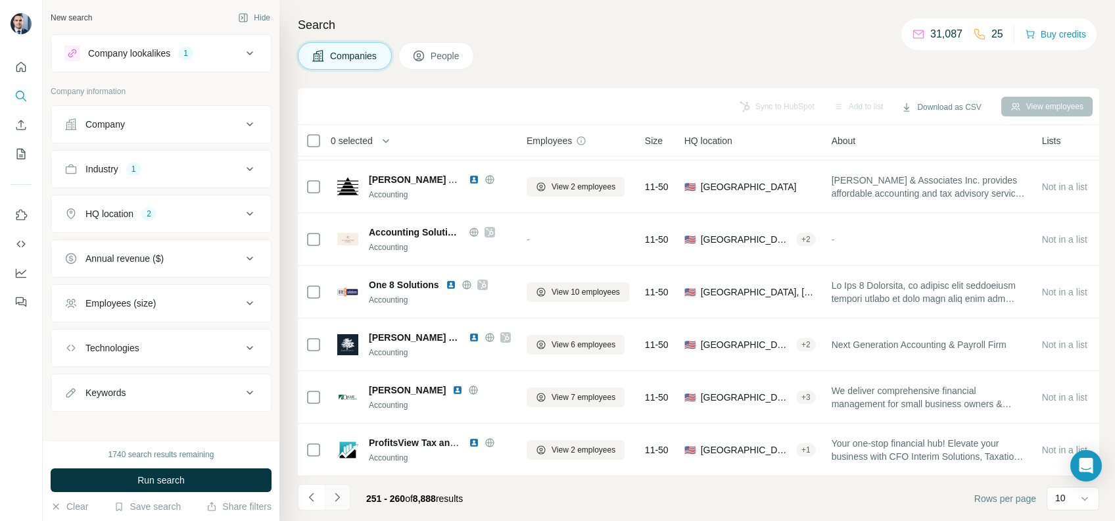
click at [337, 497] on icon "Navigate to next page" at bounding box center [337, 496] width 13 height 13
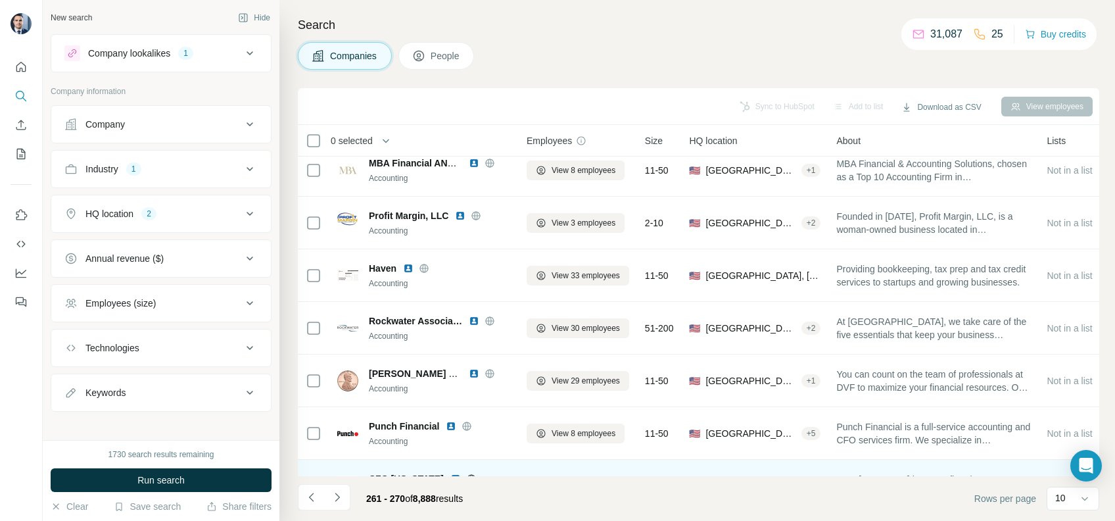
scroll to position [0, 0]
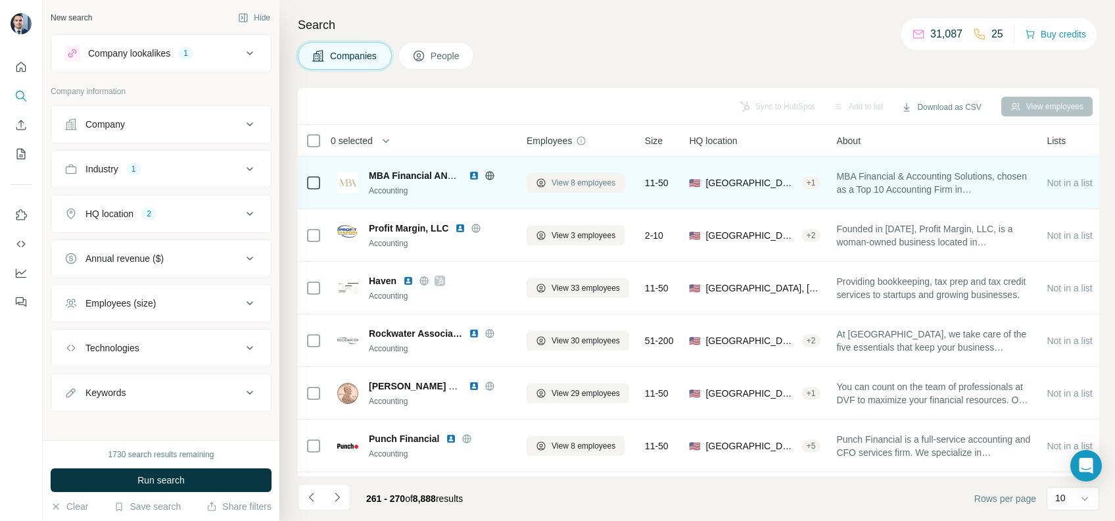
click at [575, 184] on span "View 8 employees" at bounding box center [584, 183] width 64 height 12
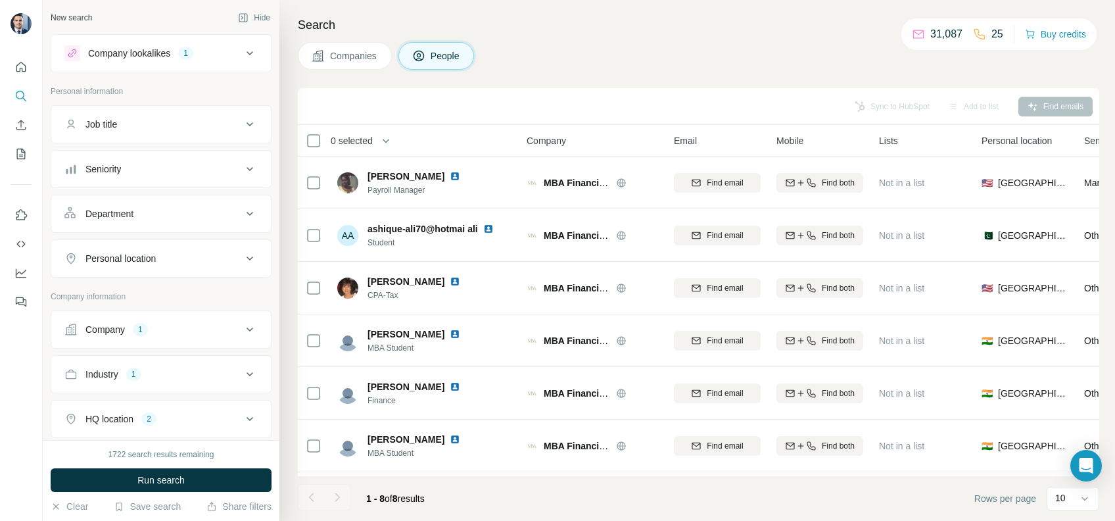
click at [348, 53] on span "Companies" at bounding box center [354, 55] width 48 height 13
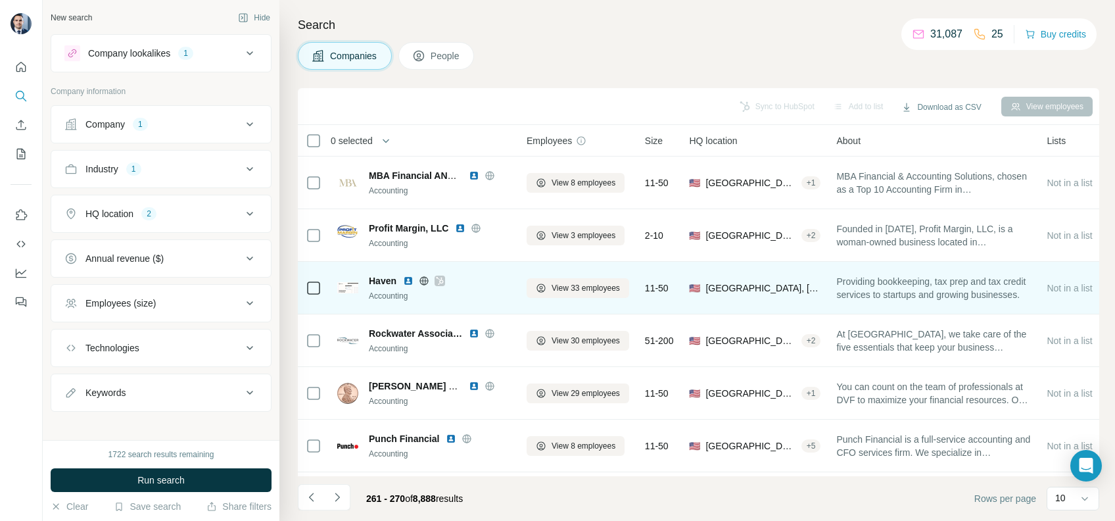
scroll to position [87, 0]
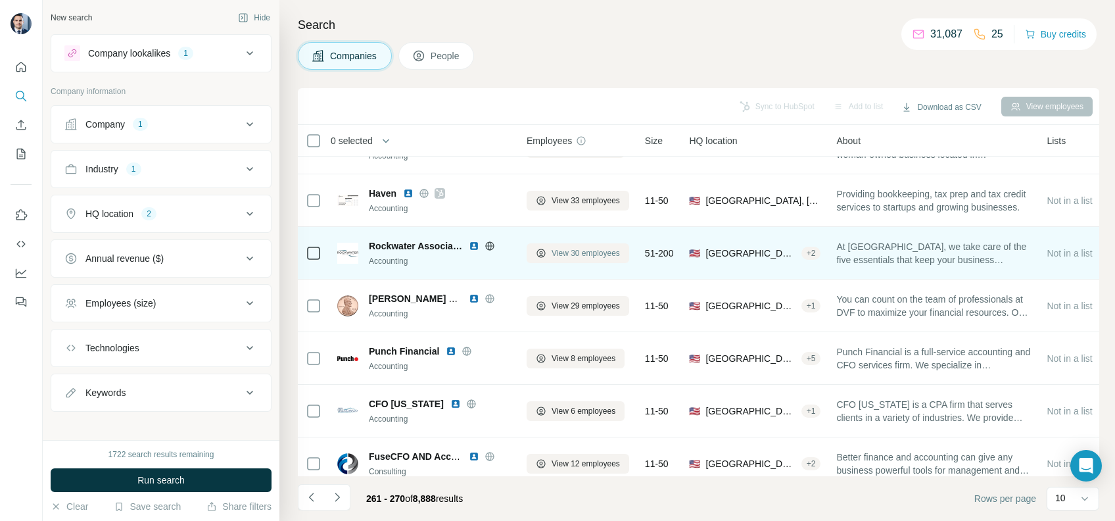
click at [575, 252] on span "View 30 employees" at bounding box center [586, 253] width 68 height 12
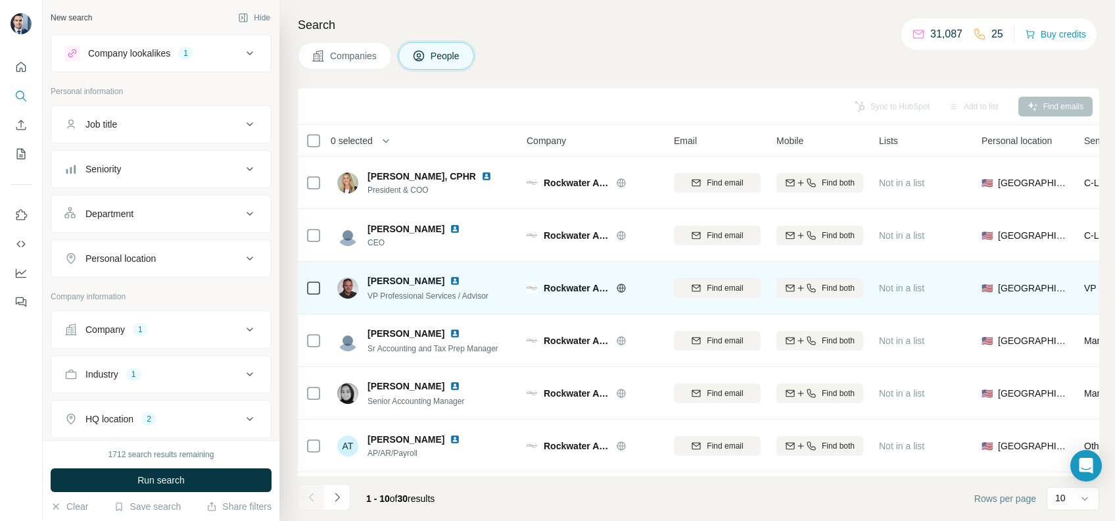
scroll to position [215, 0]
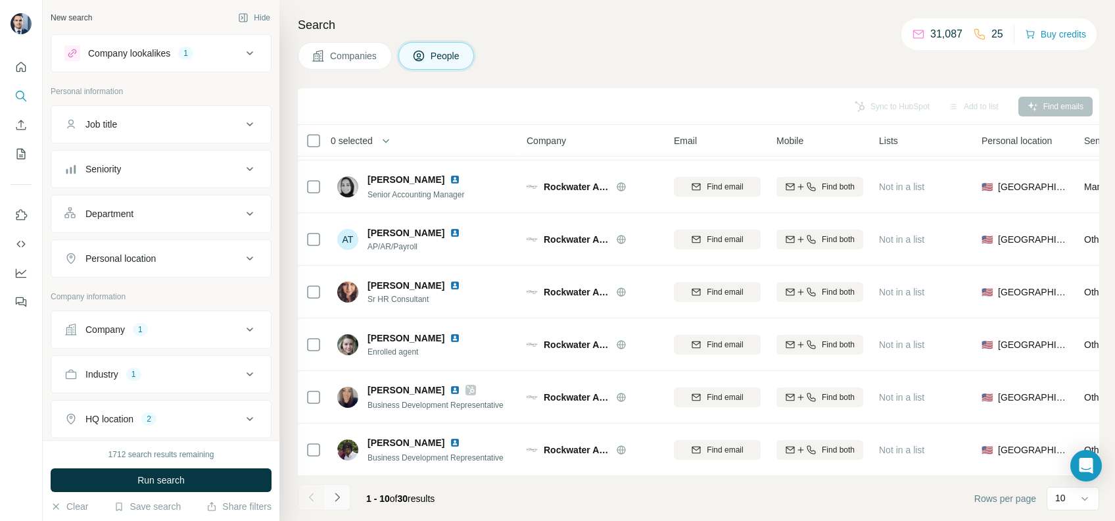
click at [341, 502] on icon "Navigate to next page" at bounding box center [337, 496] width 13 height 13
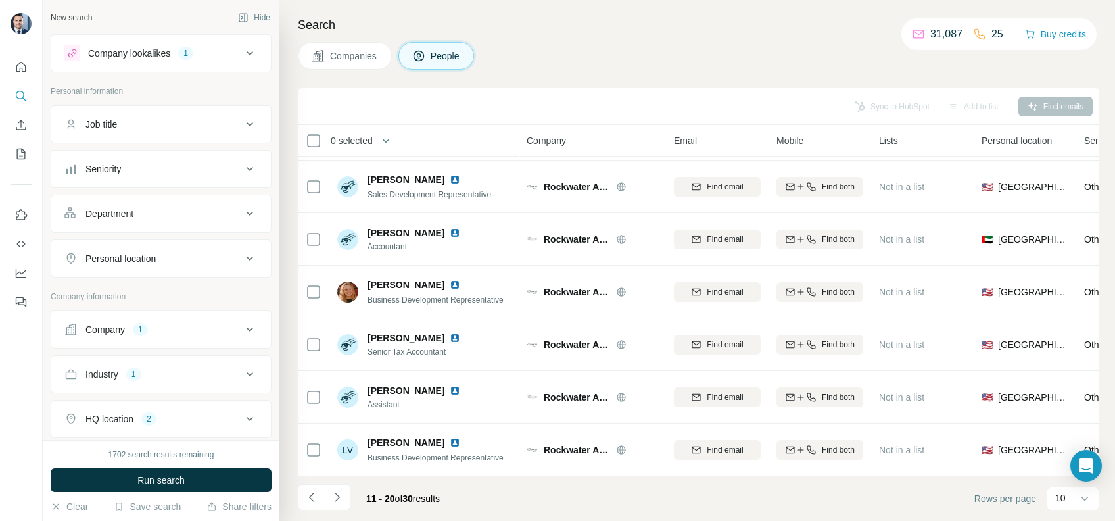
click at [318, 511] on li at bounding box center [311, 498] width 26 height 29
click at [337, 506] on button "Navigate to next page" at bounding box center [337, 497] width 26 height 26
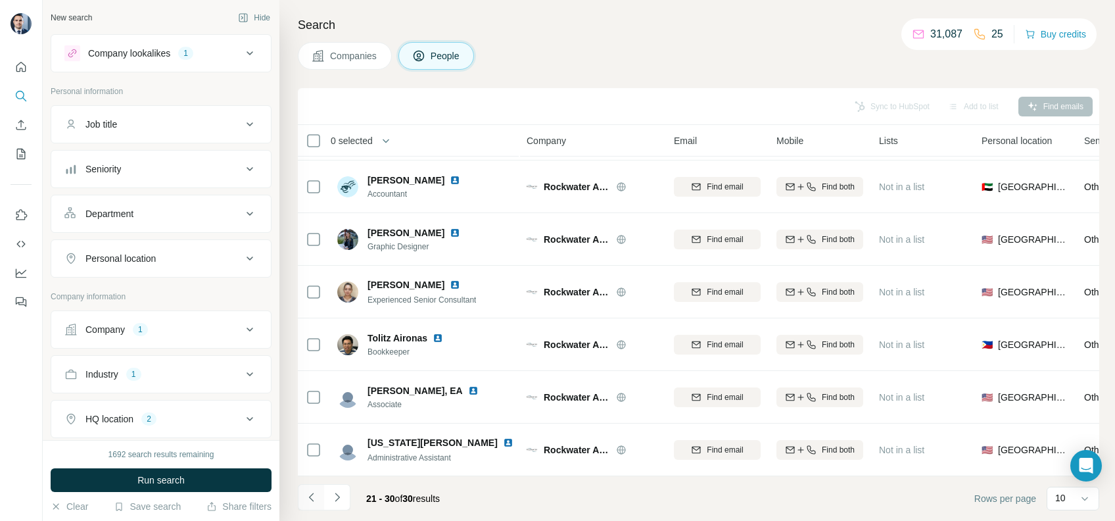
click at [300, 495] on button "Navigate to previous page" at bounding box center [311, 497] width 26 height 26
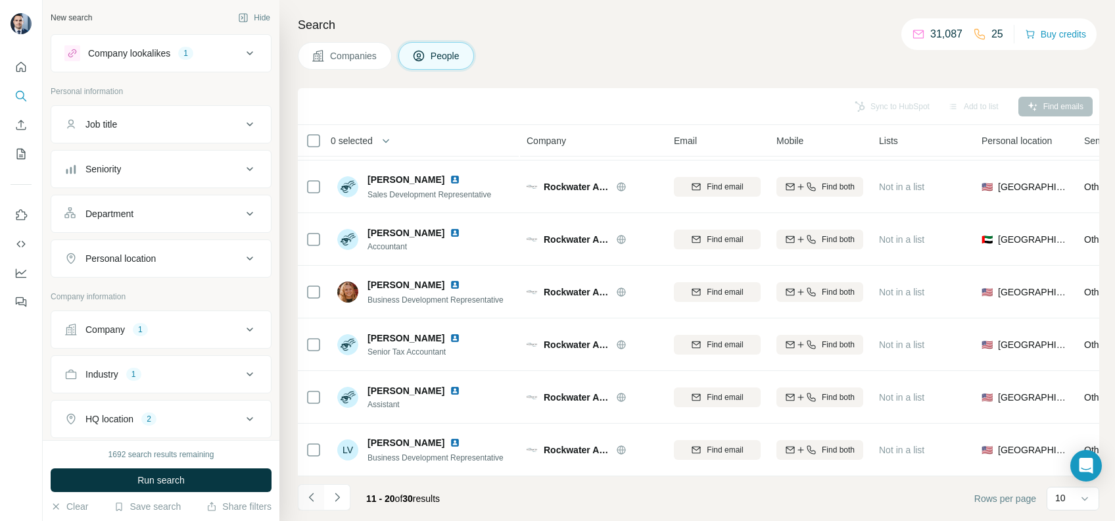
click at [300, 495] on button "Navigate to previous page" at bounding box center [311, 497] width 26 height 26
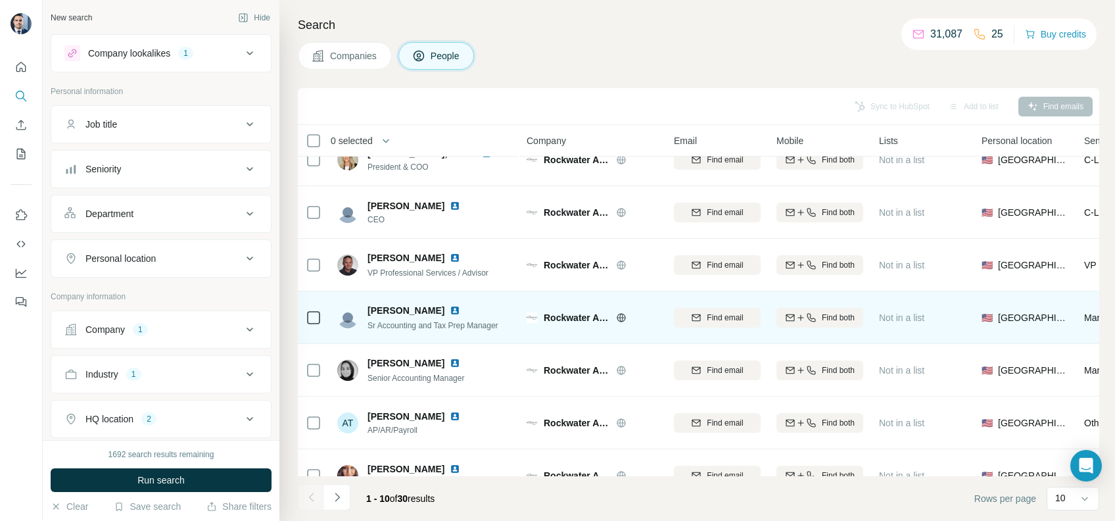
scroll to position [0, 0]
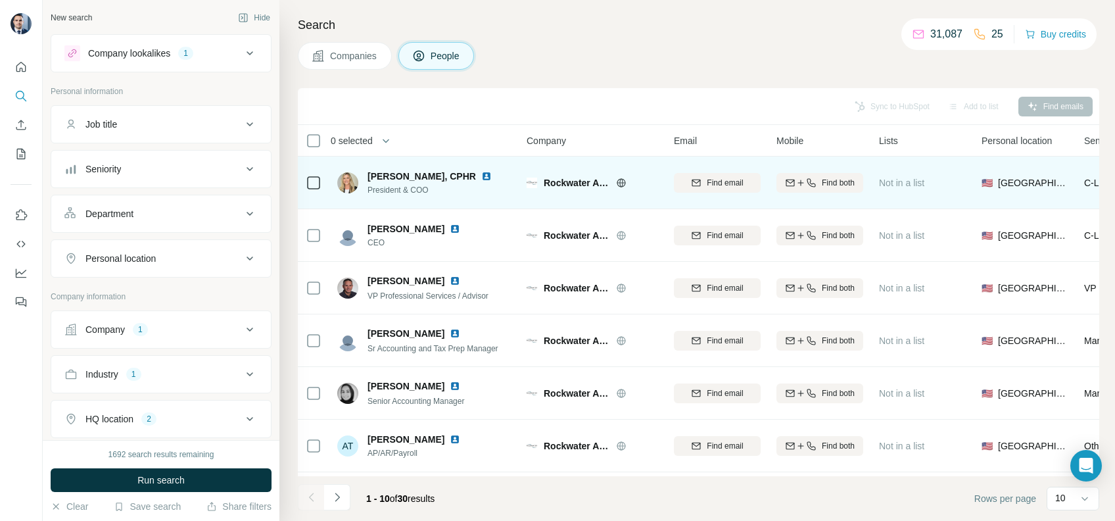
click at [619, 185] on icon at bounding box center [621, 182] width 9 height 9
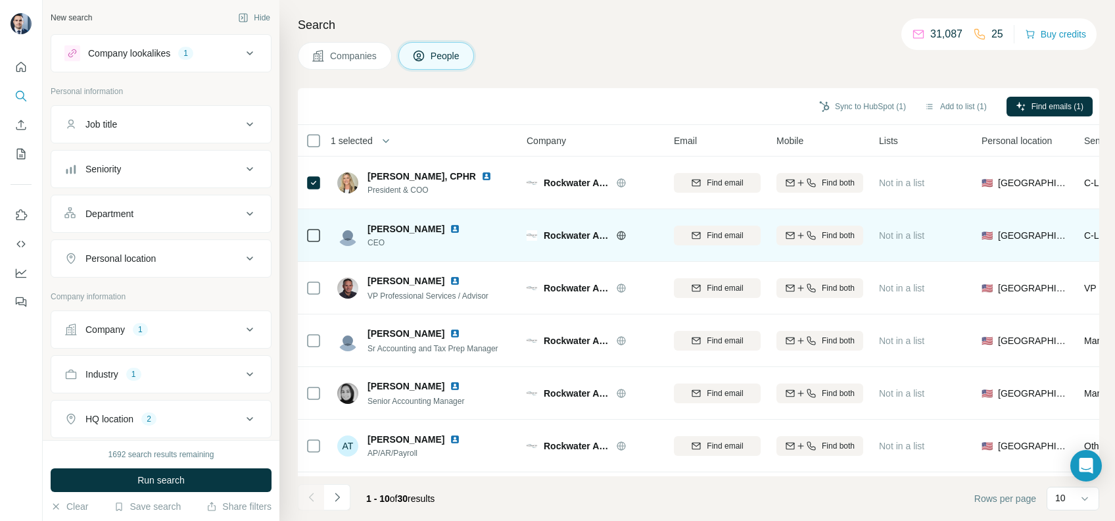
click at [312, 225] on div at bounding box center [314, 235] width 16 height 36
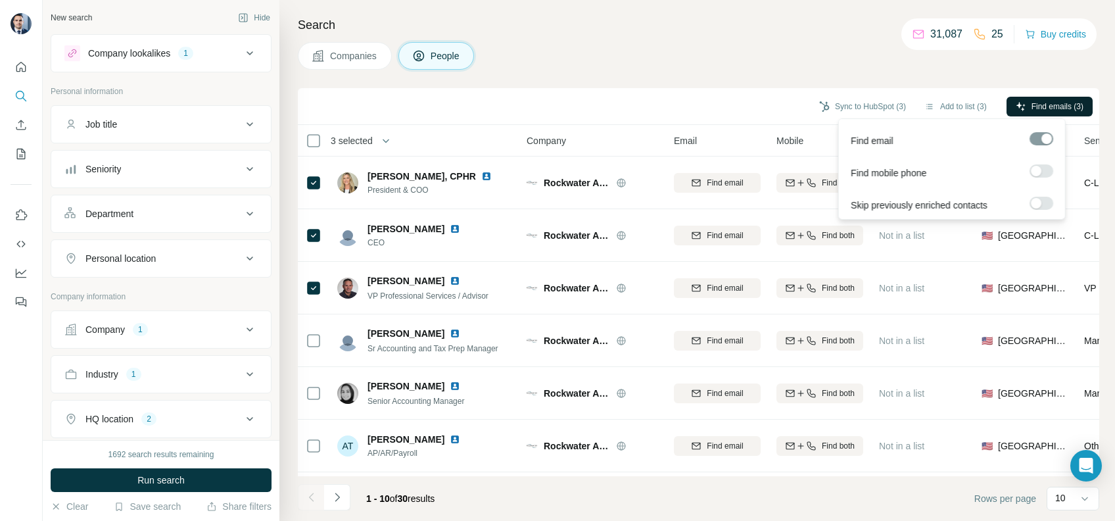
click at [1049, 106] on span "Find emails (3)" at bounding box center [1057, 107] width 52 height 12
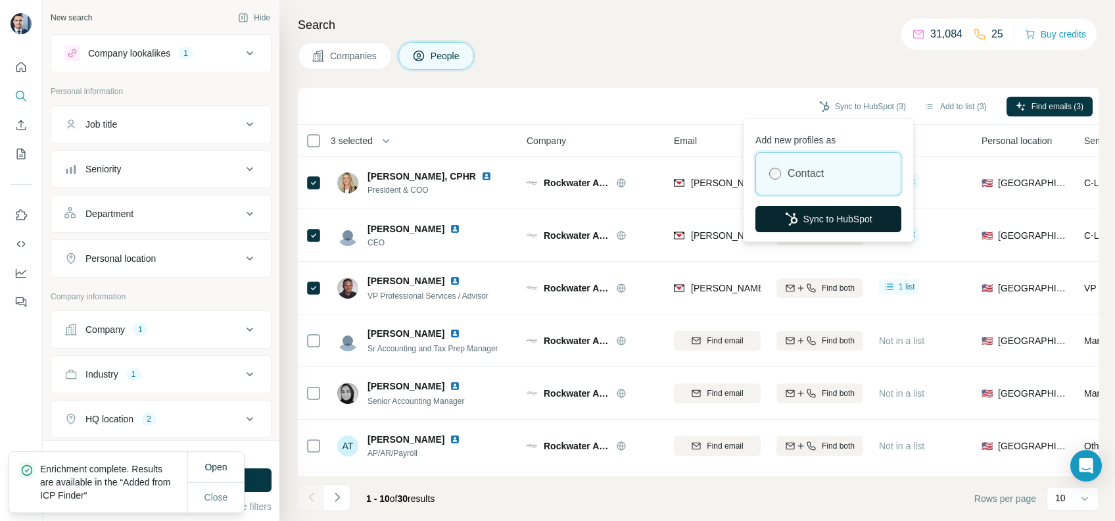
click at [823, 212] on button "Sync to HubSpot" at bounding box center [828, 219] width 146 height 26
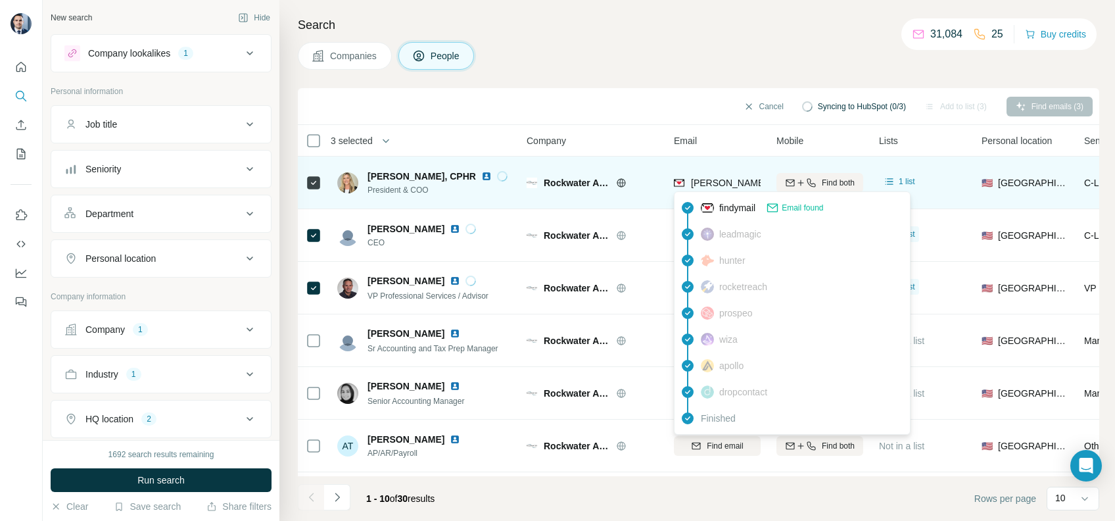
click at [715, 179] on span "[PERSON_NAME][EMAIL_ADDRESS][PERSON_NAME][DOMAIN_NAME]" at bounding box center [845, 182] width 308 height 11
copy tr "[PERSON_NAME][EMAIL_ADDRESS][PERSON_NAME][DOMAIN_NAME]"
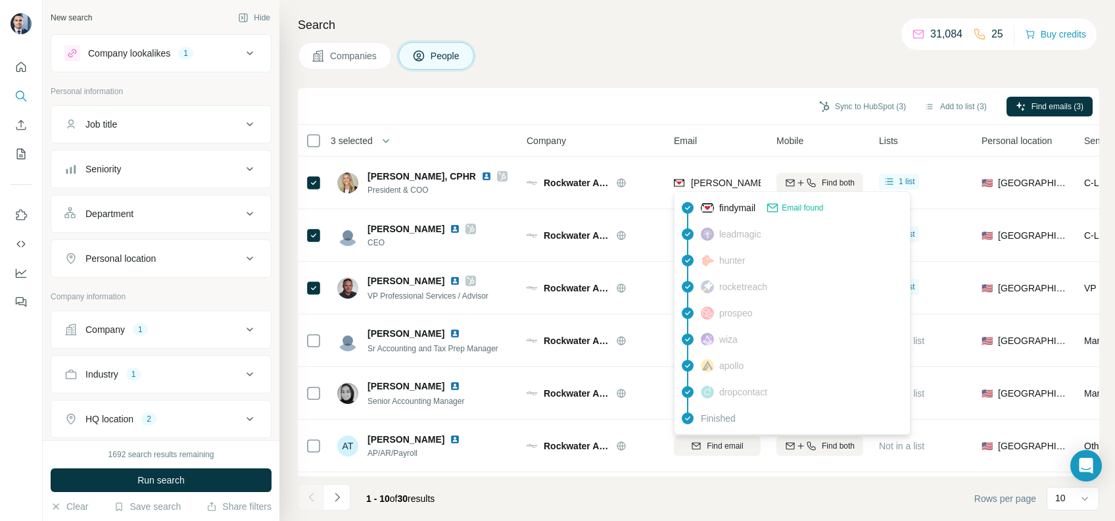
click at [718, 93] on div "Sync to HubSpot (3) Add to list (3) Find emails (3)" at bounding box center [698, 106] width 801 height 37
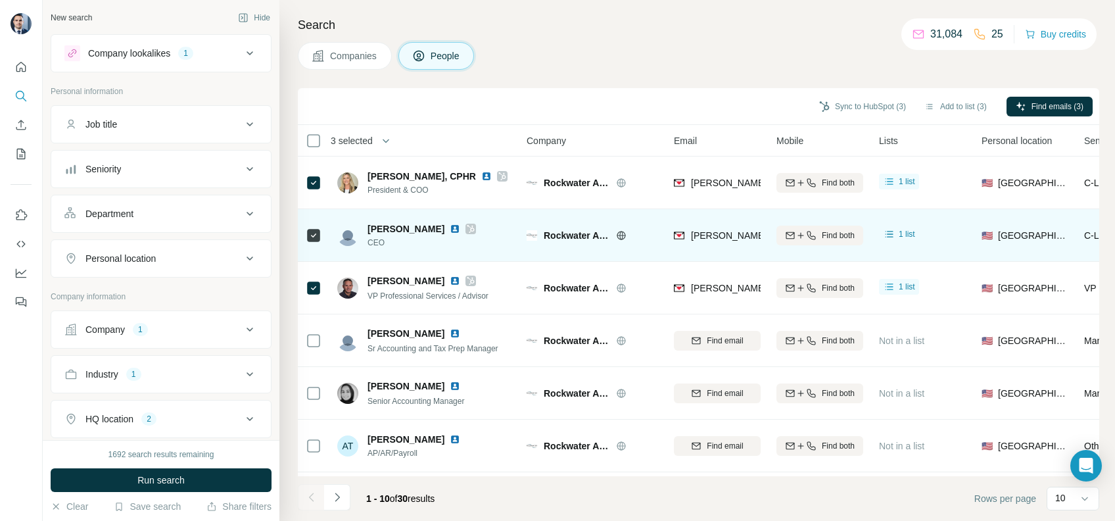
click at [707, 246] on div "[PERSON_NAME][EMAIL_ADDRESS][PERSON_NAME][DOMAIN_NAME]" at bounding box center [717, 235] width 87 height 36
click at [706, 246] on div "[PERSON_NAME][EMAIL_ADDRESS][PERSON_NAME][DOMAIN_NAME]" at bounding box center [717, 235] width 87 height 36
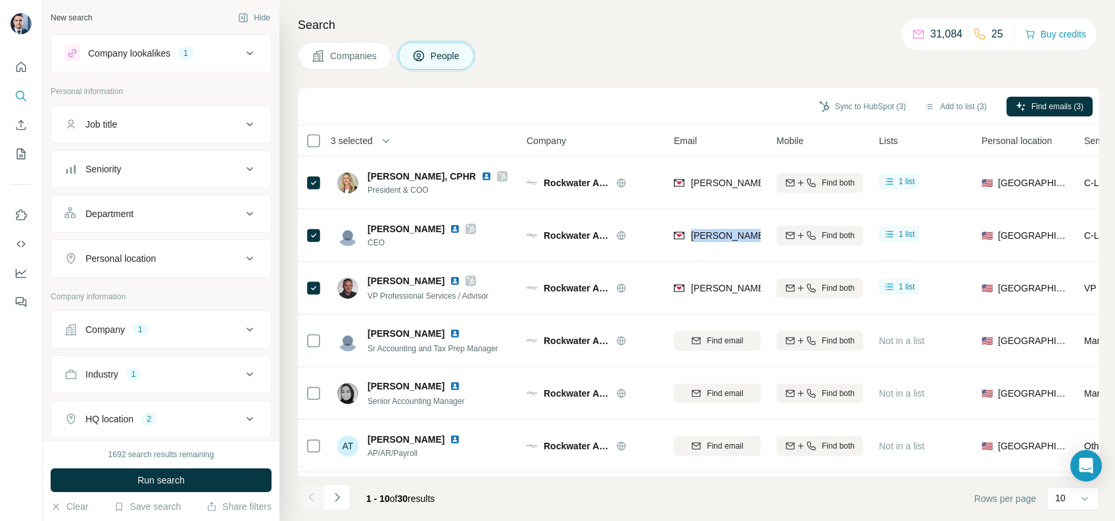
copy tr "[PERSON_NAME][EMAIL_ADDRESS][PERSON_NAME][DOMAIN_NAME]"
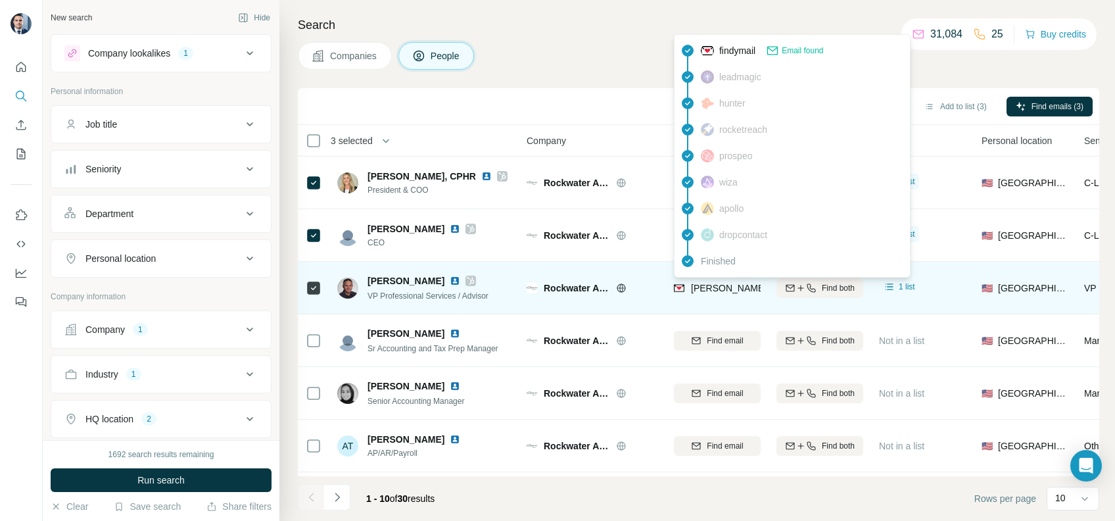
click at [735, 291] on span "[PERSON_NAME][EMAIL_ADDRESS][PERSON_NAME][DOMAIN_NAME]" at bounding box center [845, 288] width 308 height 11
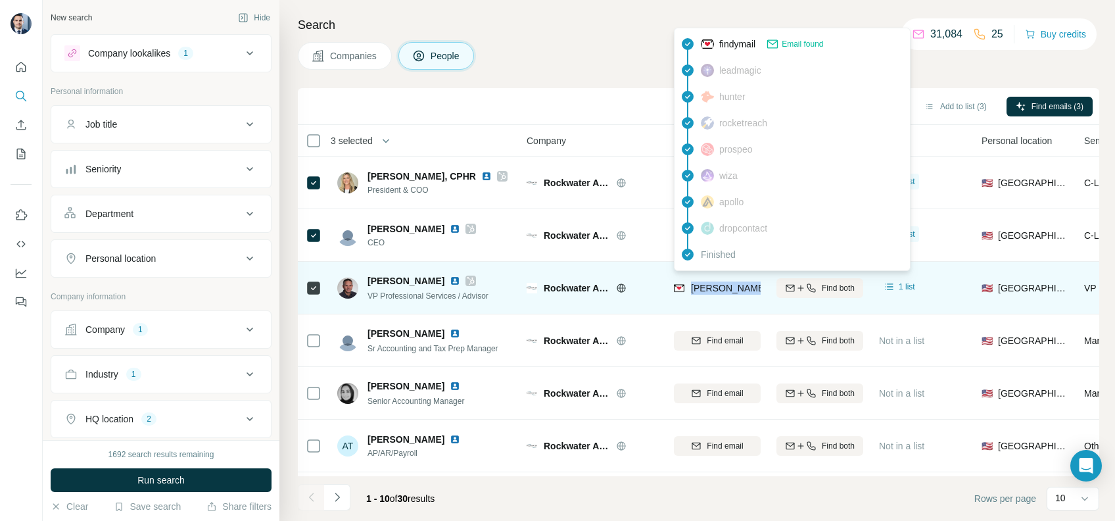
click at [735, 291] on span "[PERSON_NAME][EMAIL_ADDRESS][PERSON_NAME][DOMAIN_NAME]" at bounding box center [845, 288] width 308 height 11
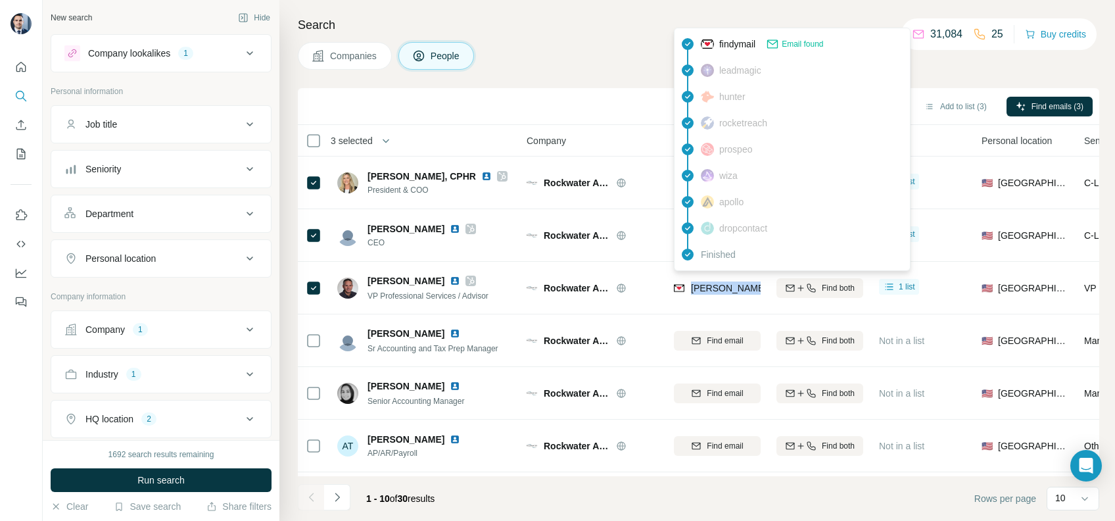
copy tr "[PERSON_NAME][EMAIL_ADDRESS][PERSON_NAME][DOMAIN_NAME]"
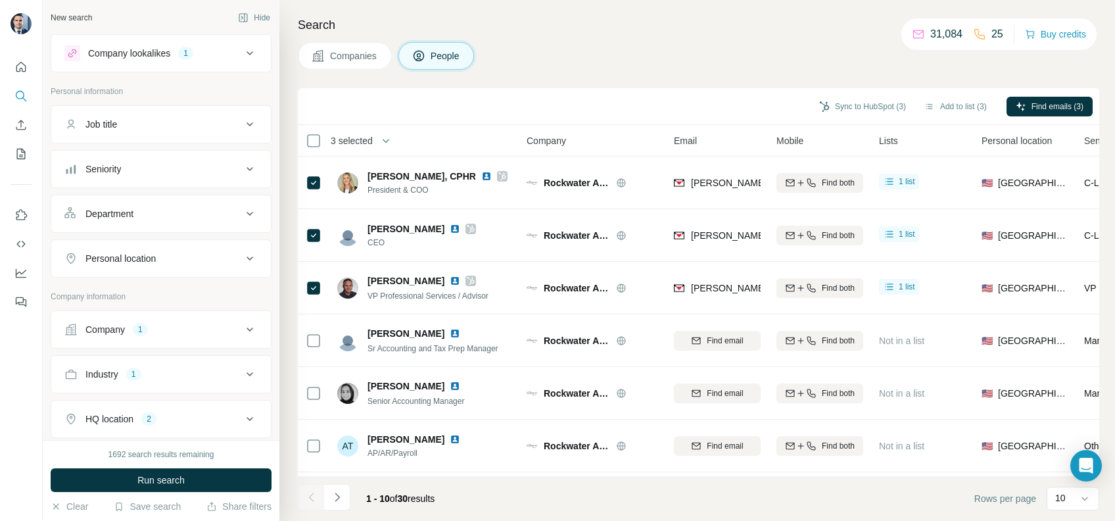
click at [575, 89] on div "Sync to HubSpot (3) Add to list (3) Find emails (3)" at bounding box center [698, 106] width 801 height 37
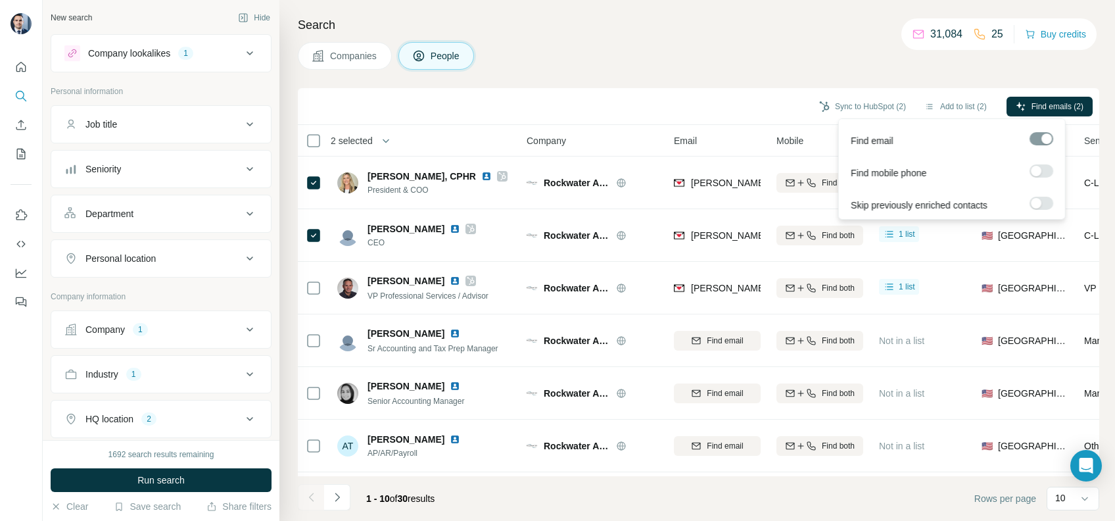
click at [1047, 174] on label at bounding box center [1041, 170] width 24 height 13
click at [1016, 97] on button "Find emails & mobiles (2)" at bounding box center [1031, 107] width 123 height 20
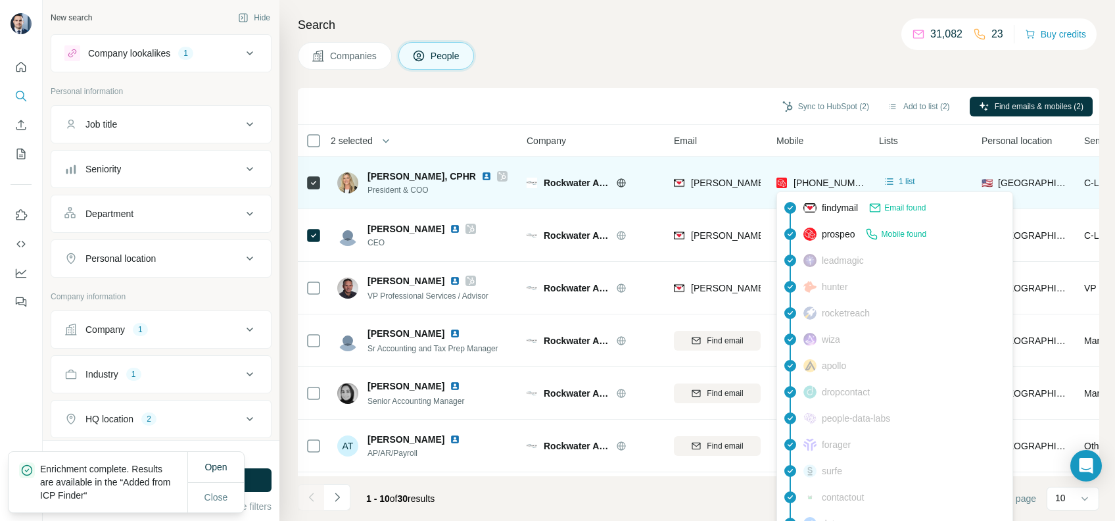
click at [816, 181] on span "[PHONE_NUMBER]" at bounding box center [834, 182] width 83 height 11
copy tr "[PHONE_NUMBER]"
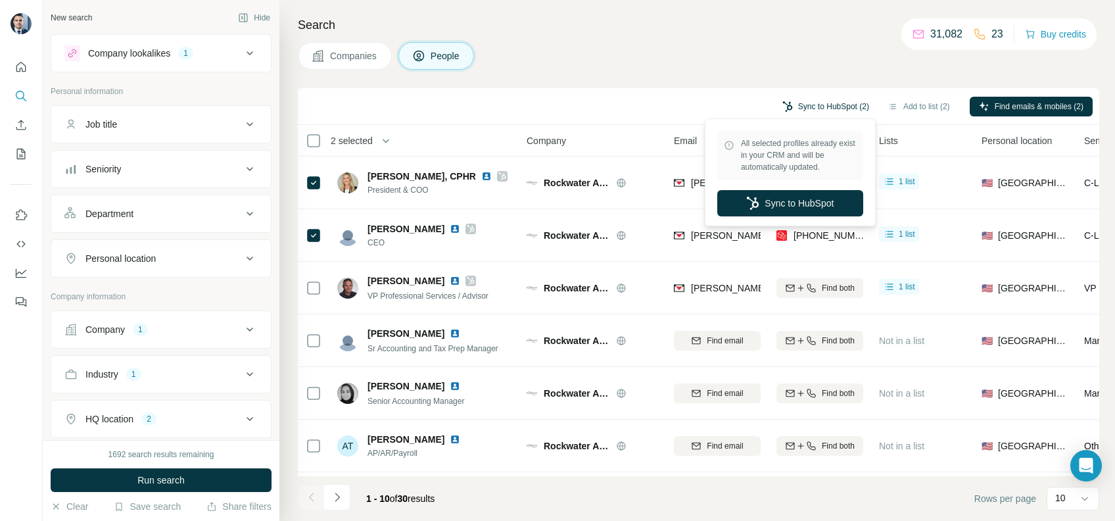
click at [782, 109] on icon "button" at bounding box center [787, 106] width 10 height 11
click at [841, 49] on div "Companies People" at bounding box center [698, 56] width 801 height 28
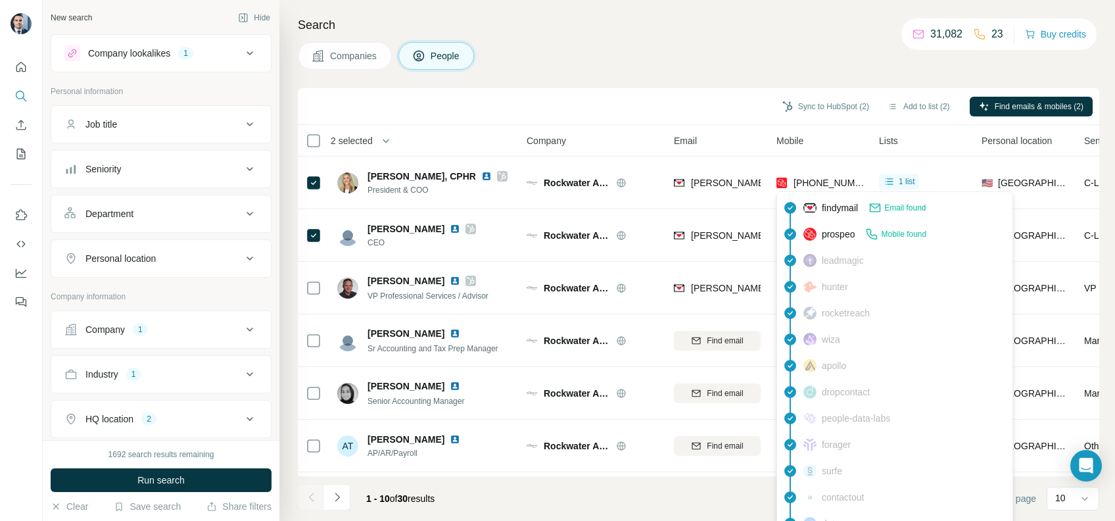
click at [814, 235] on img at bounding box center [809, 233] width 13 height 13
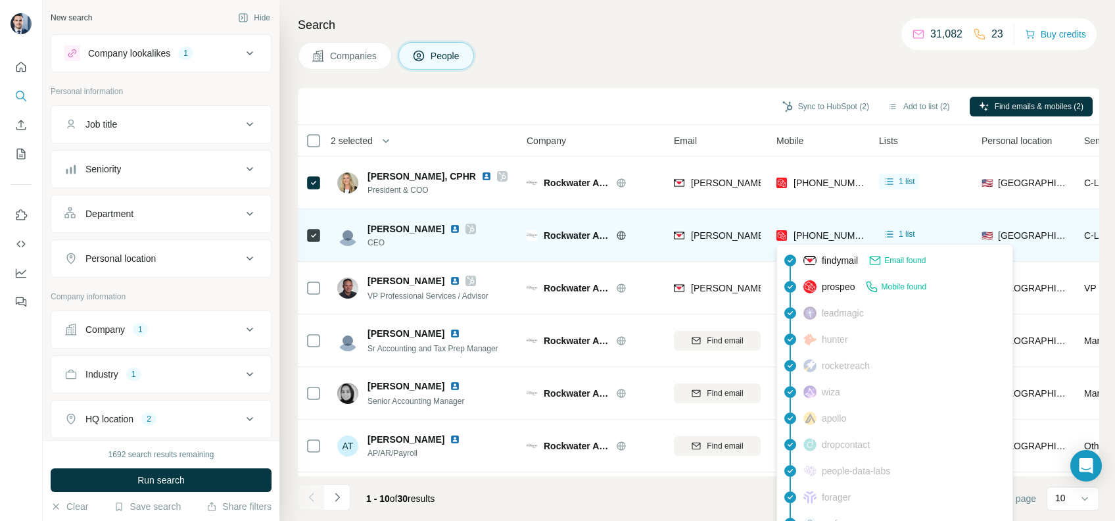
click at [809, 231] on span "[PHONE_NUMBER]" at bounding box center [834, 235] width 83 height 11
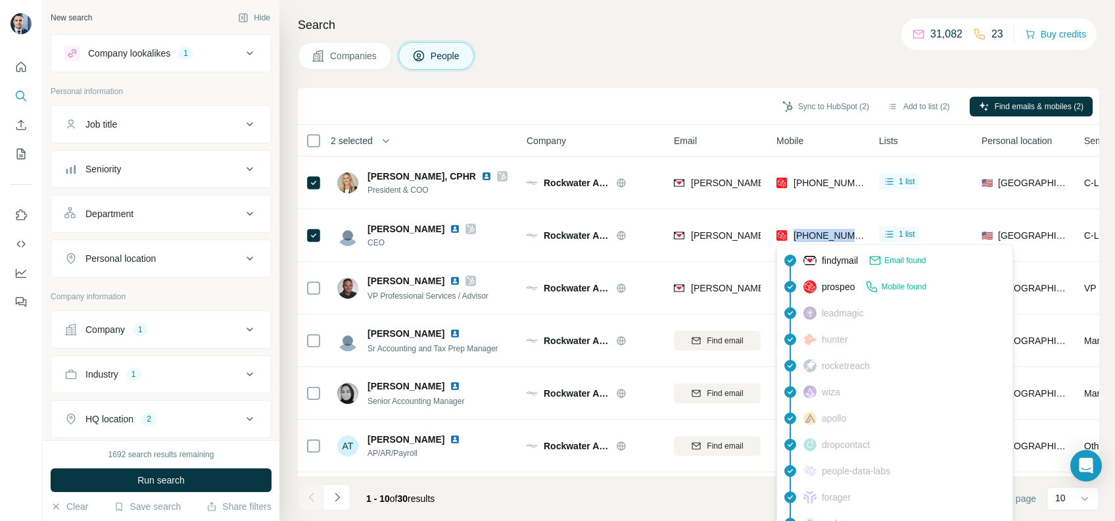
copy tr "[PHONE_NUMBER]"
click at [659, 95] on div "Sync to HubSpot (2) Add to list (2) Find emails & mobiles (2)" at bounding box center [698, 106] width 788 height 23
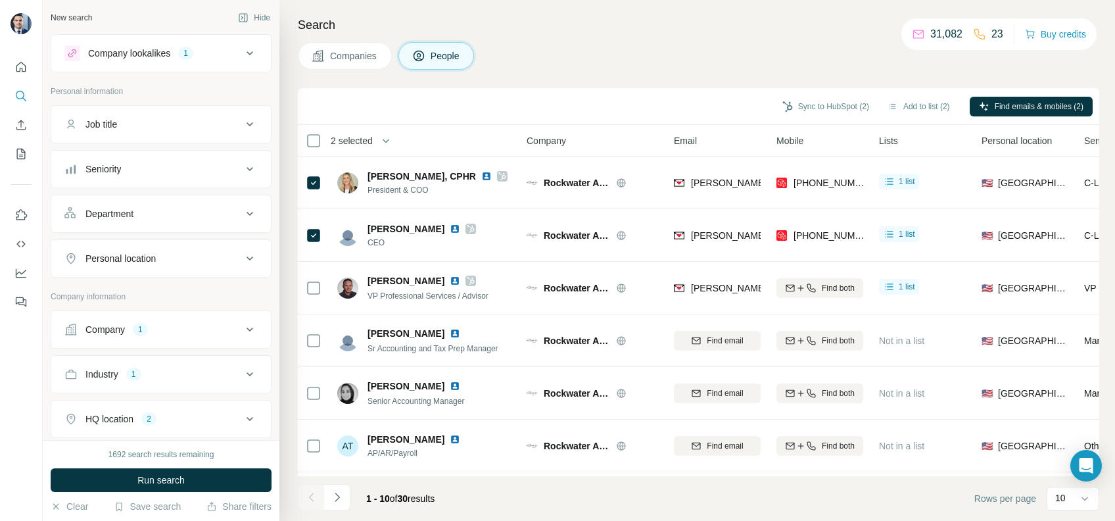
click at [361, 55] on span "Companies" at bounding box center [354, 55] width 48 height 13
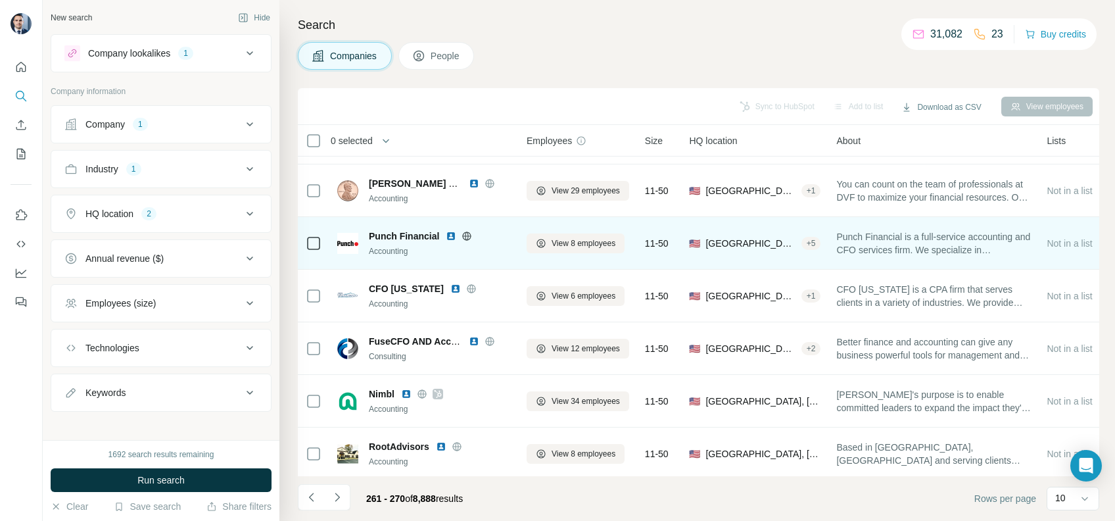
scroll to position [215, 0]
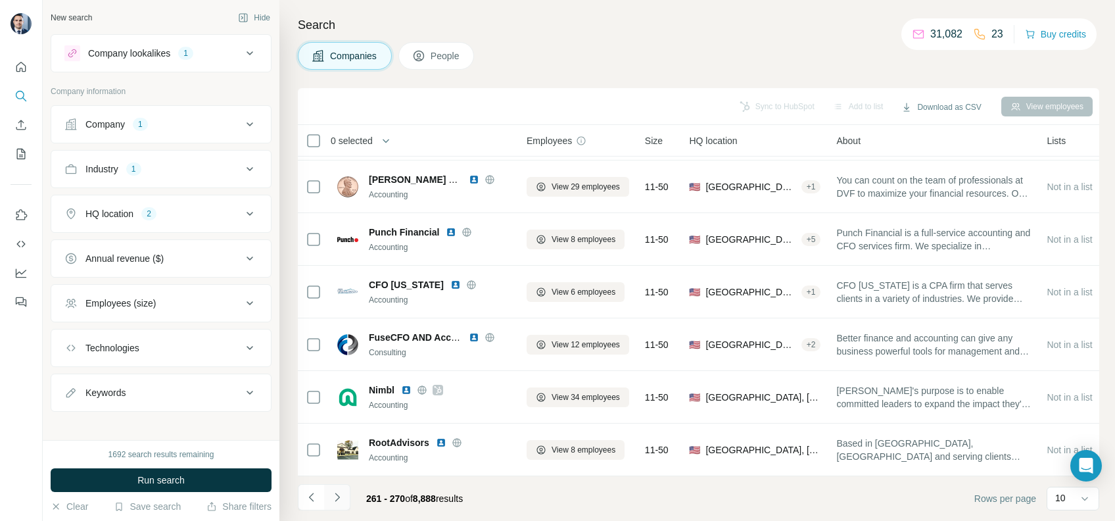
click at [339, 498] on icon "Navigate to next page" at bounding box center [337, 496] width 13 height 13
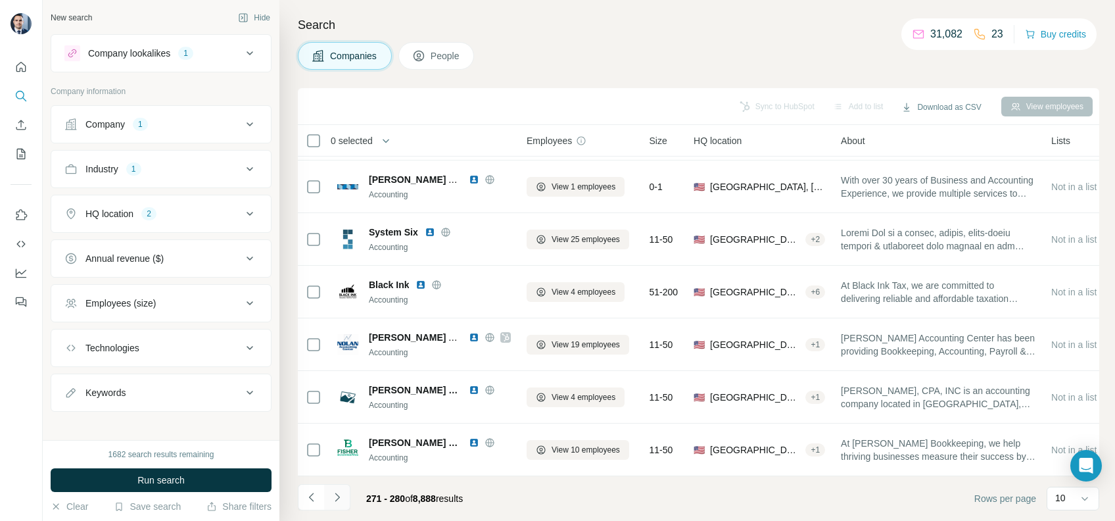
click at [335, 506] on button "Navigate to next page" at bounding box center [337, 497] width 26 height 26
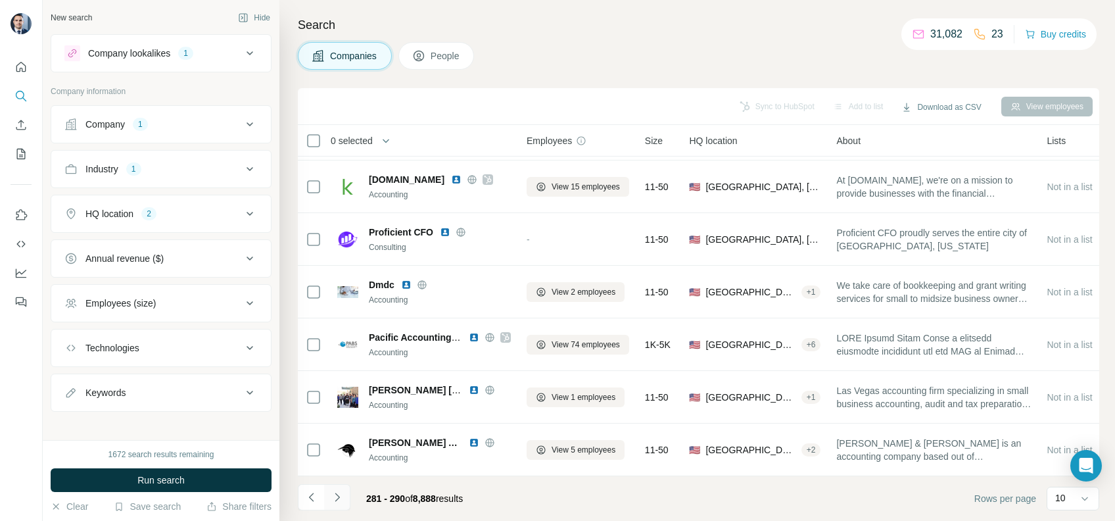
click at [339, 499] on icon "Navigate to next page" at bounding box center [337, 496] width 13 height 13
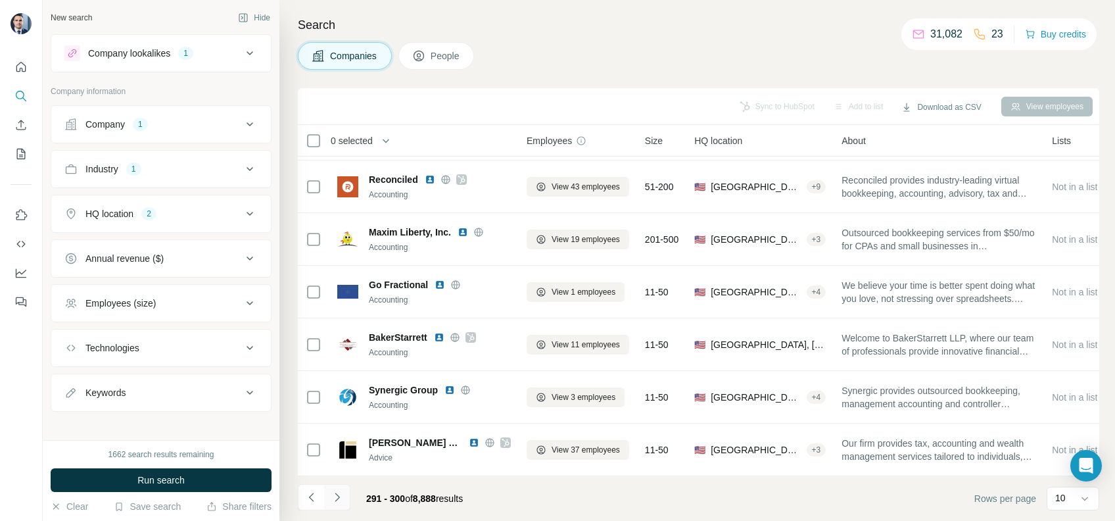
click at [326, 498] on button "Navigate to next page" at bounding box center [337, 497] width 26 height 26
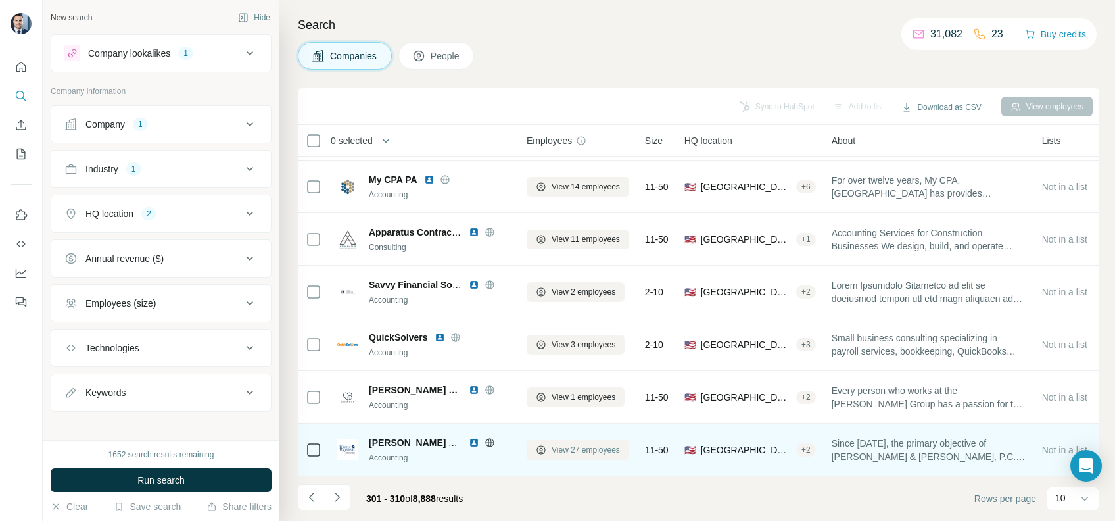
click at [575, 446] on span "View 27 employees" at bounding box center [586, 450] width 68 height 12
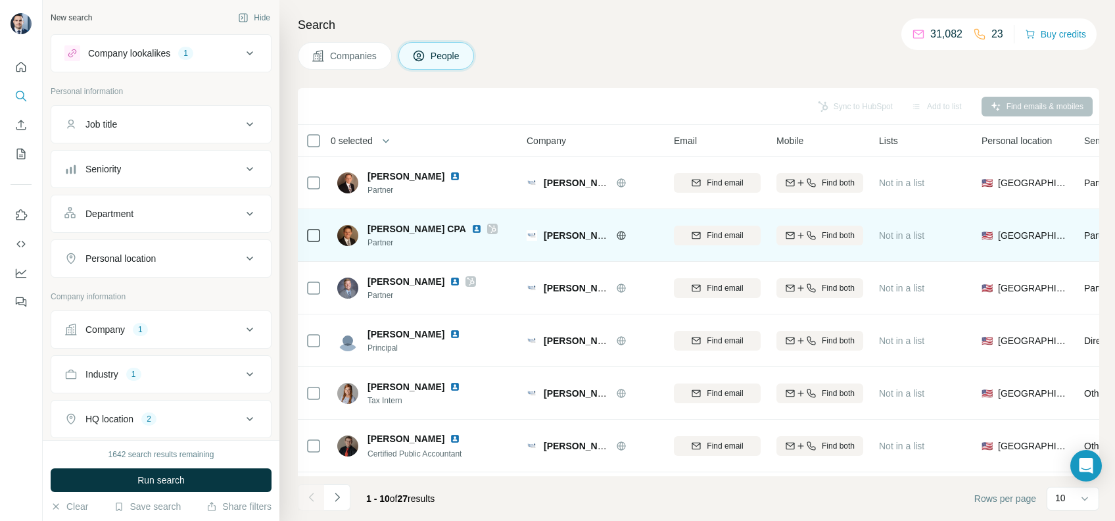
click at [488, 227] on icon at bounding box center [491, 229] width 7 height 8
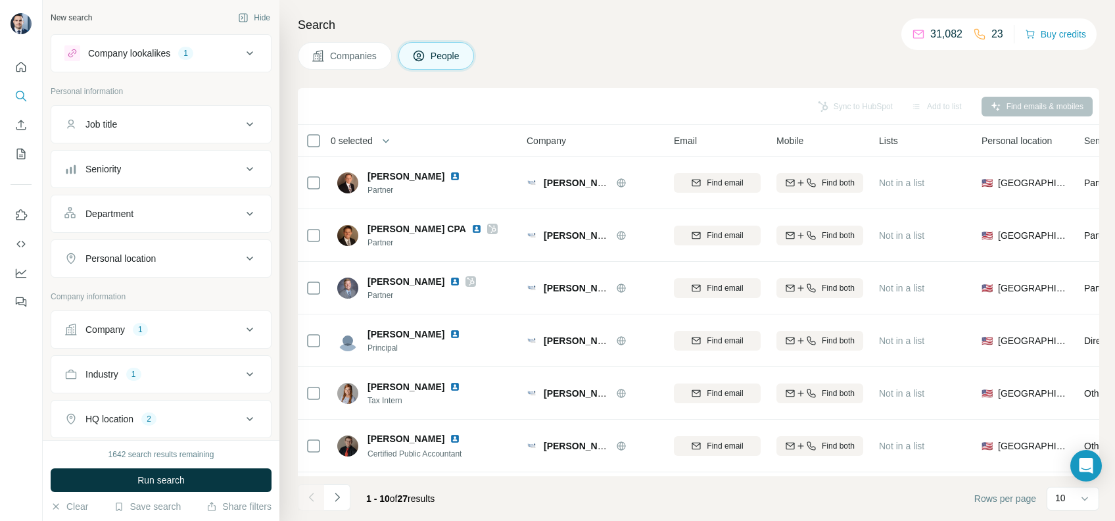
click at [316, 60] on icon at bounding box center [317, 55] width 11 height 11
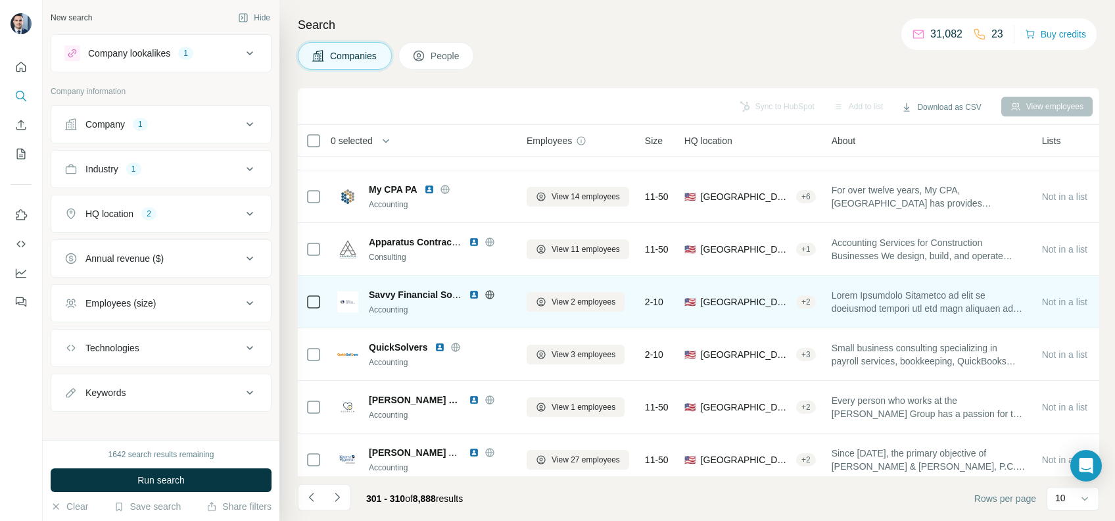
scroll to position [215, 0]
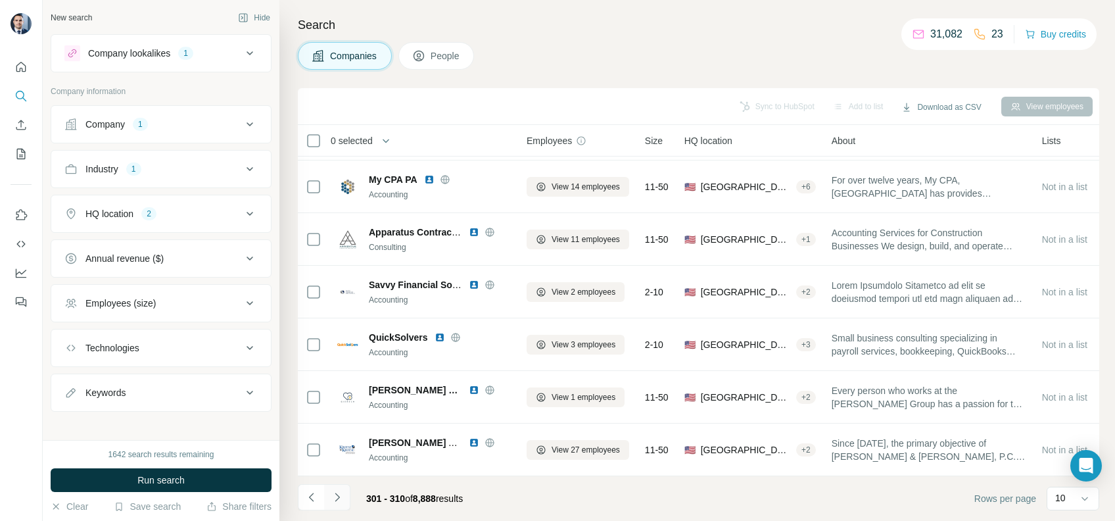
click at [331, 497] on icon "Navigate to next page" at bounding box center [337, 496] width 13 height 13
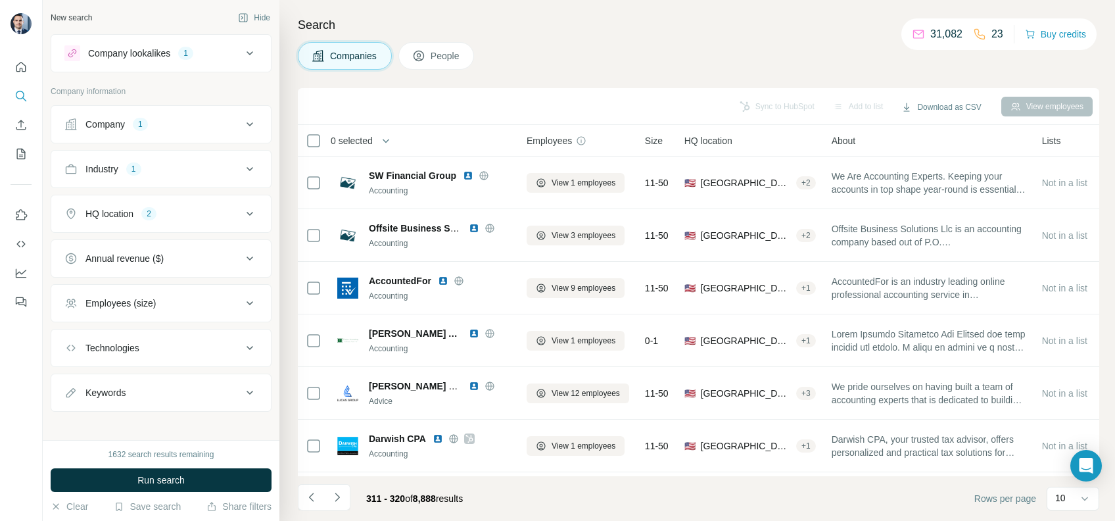
scroll to position [215, 0]
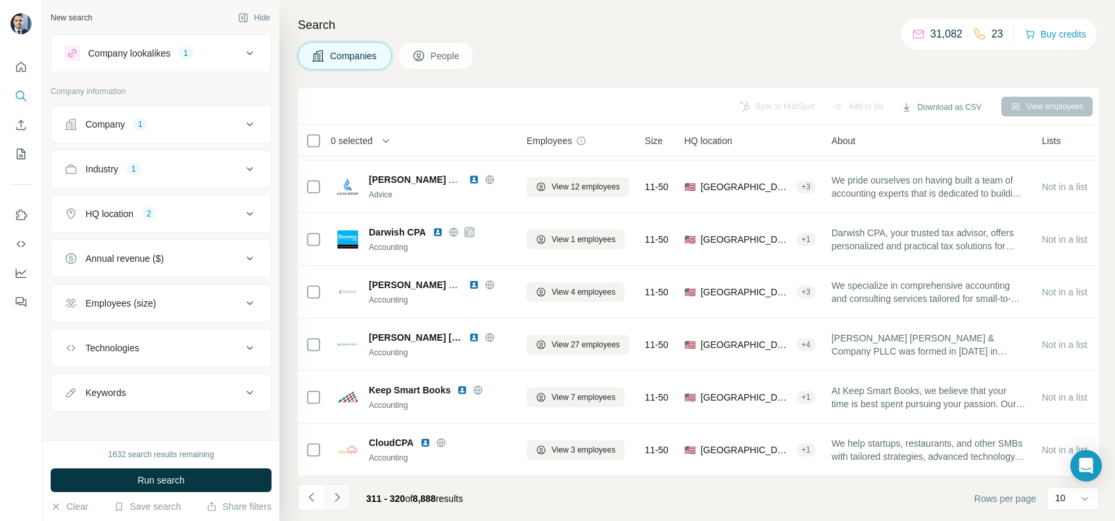
click at [342, 494] on icon "Navigate to next page" at bounding box center [337, 496] width 13 height 13
